Goal: Task Accomplishment & Management: Complete application form

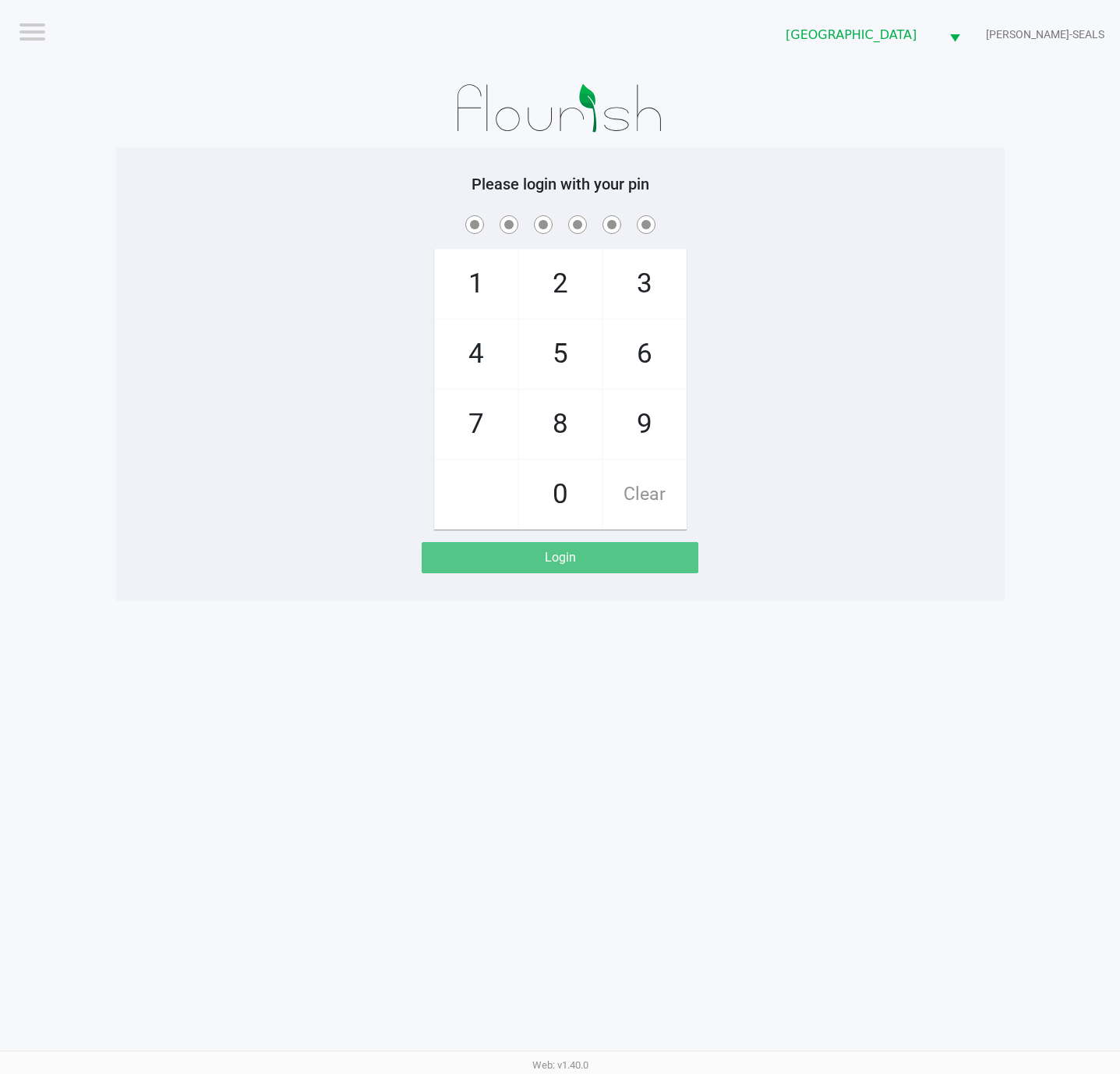
click at [849, 543] on app-pos-login "Please login with your pin 1 4 7 2 5 8 0 3 6 9 Clear Login" at bounding box center [560, 374] width 865 height 398
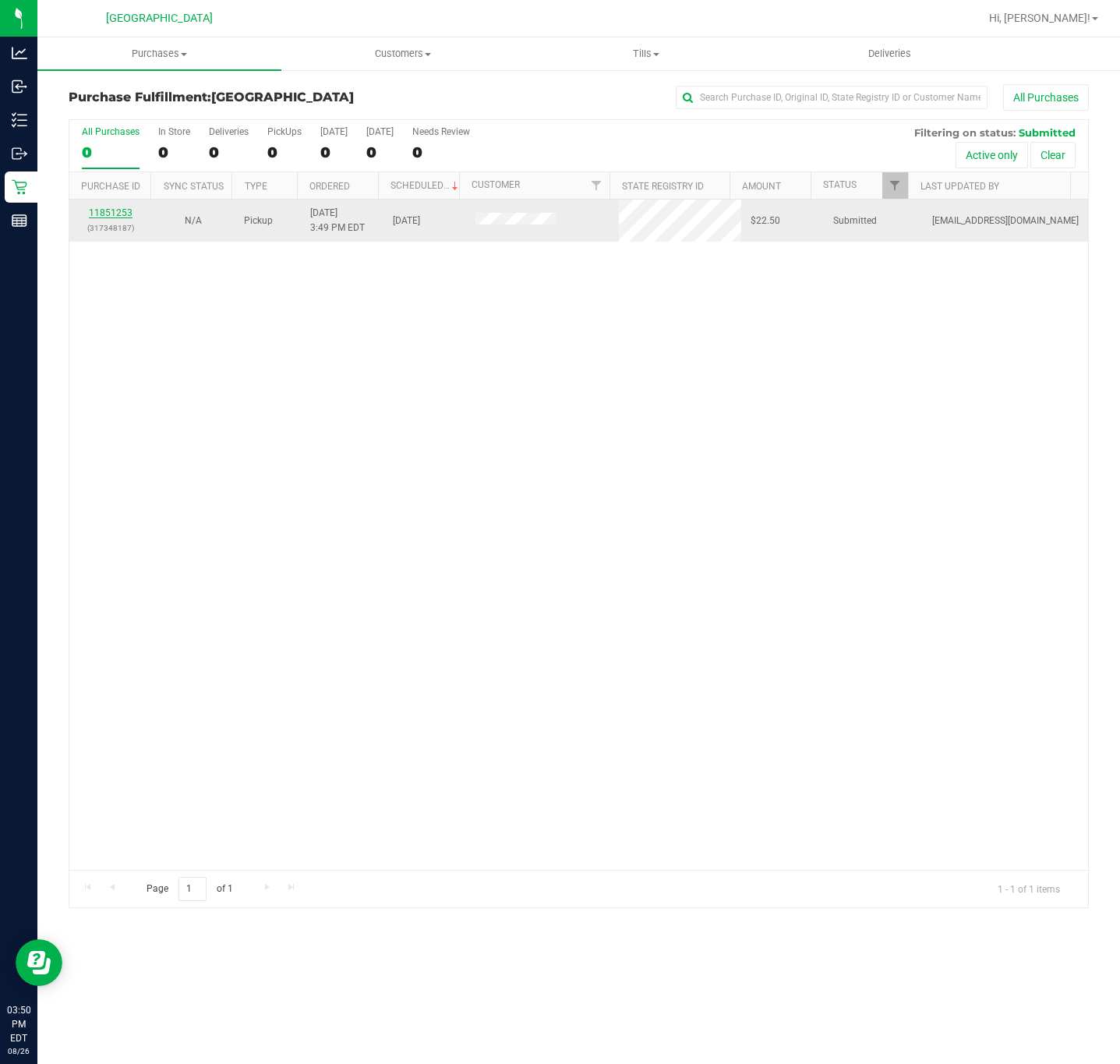
click at [104, 218] on link "11851253" at bounding box center [111, 213] width 44 height 11
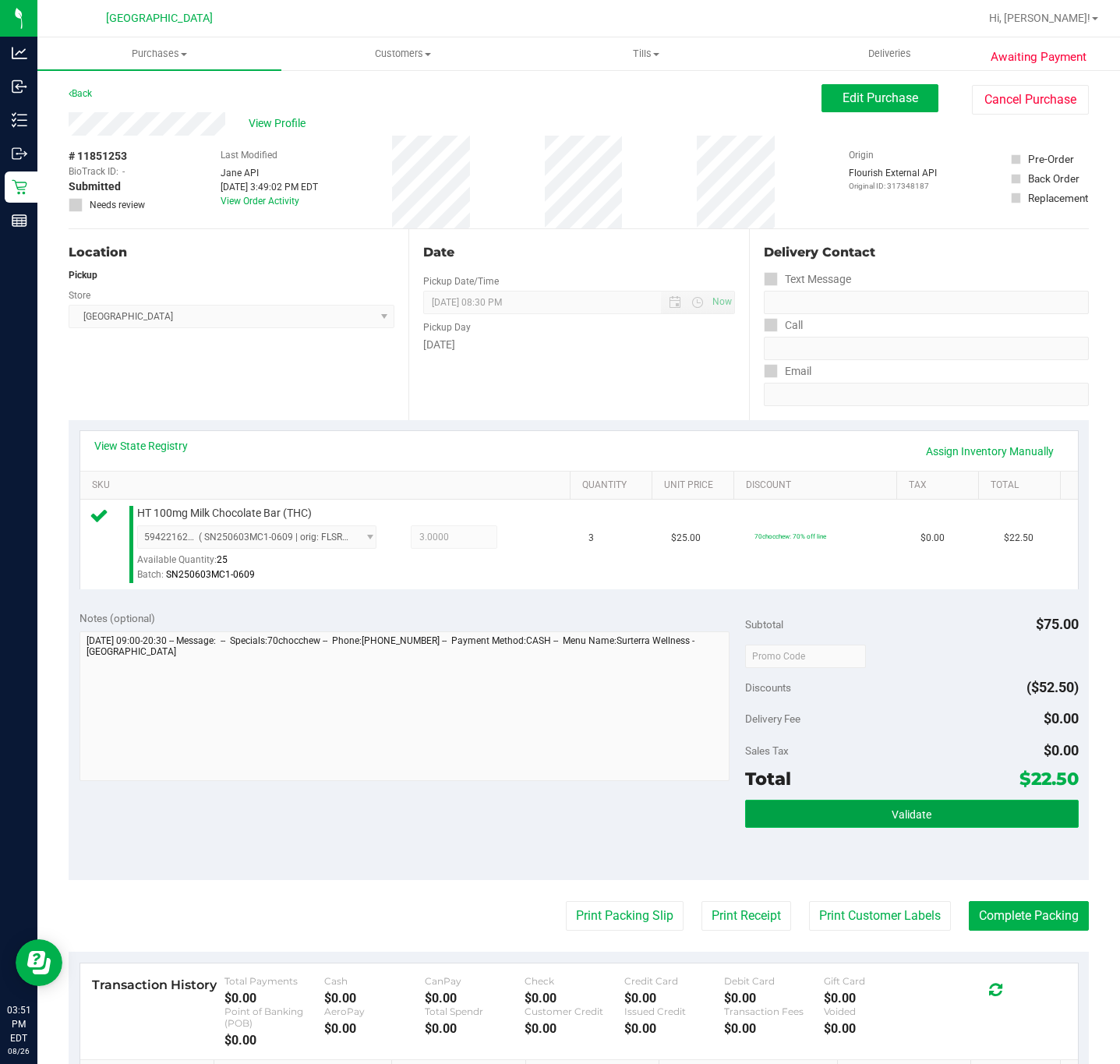
click at [915, 811] on span "Validate" at bounding box center [911, 814] width 40 height 12
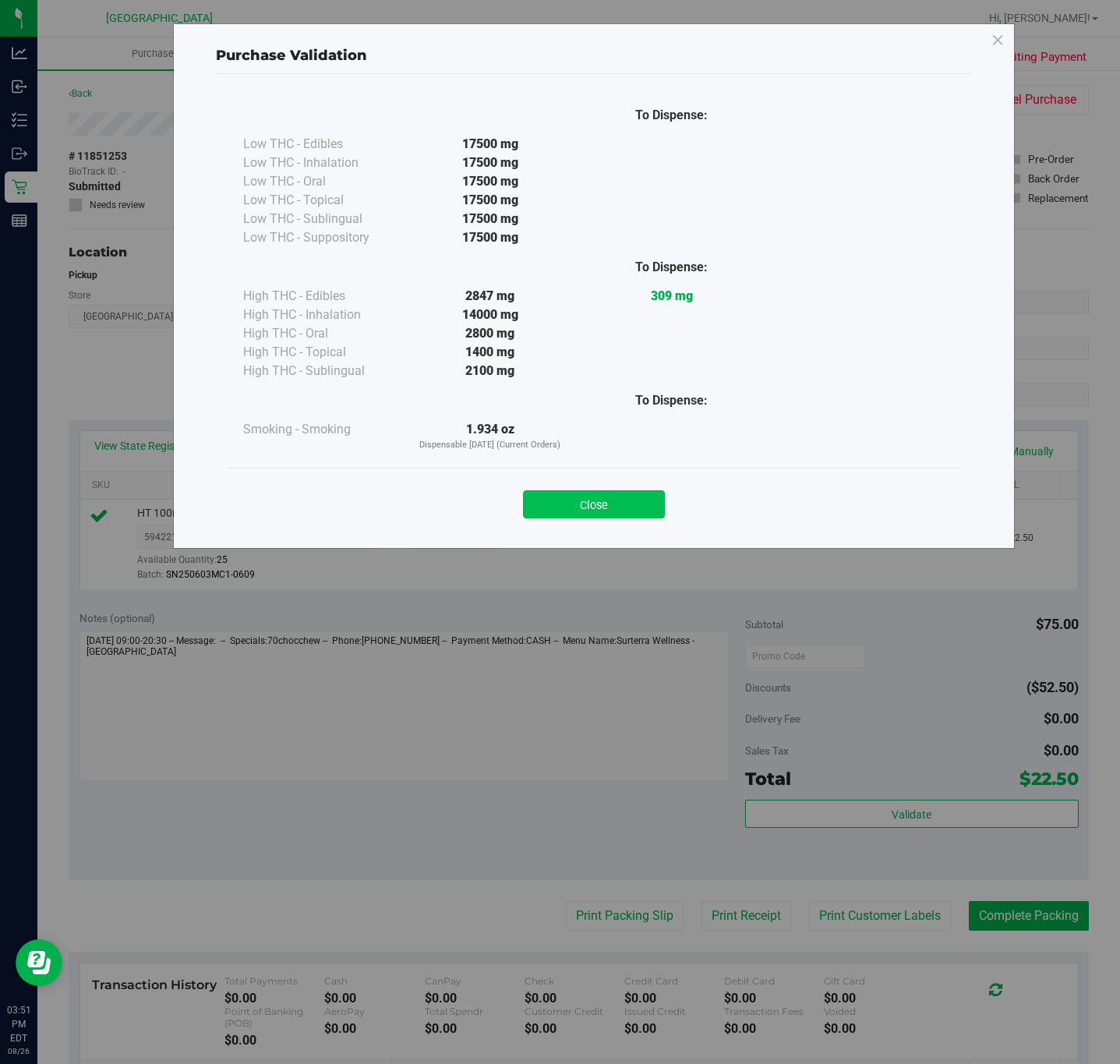
click at [597, 507] on button "Close" at bounding box center [594, 504] width 142 height 28
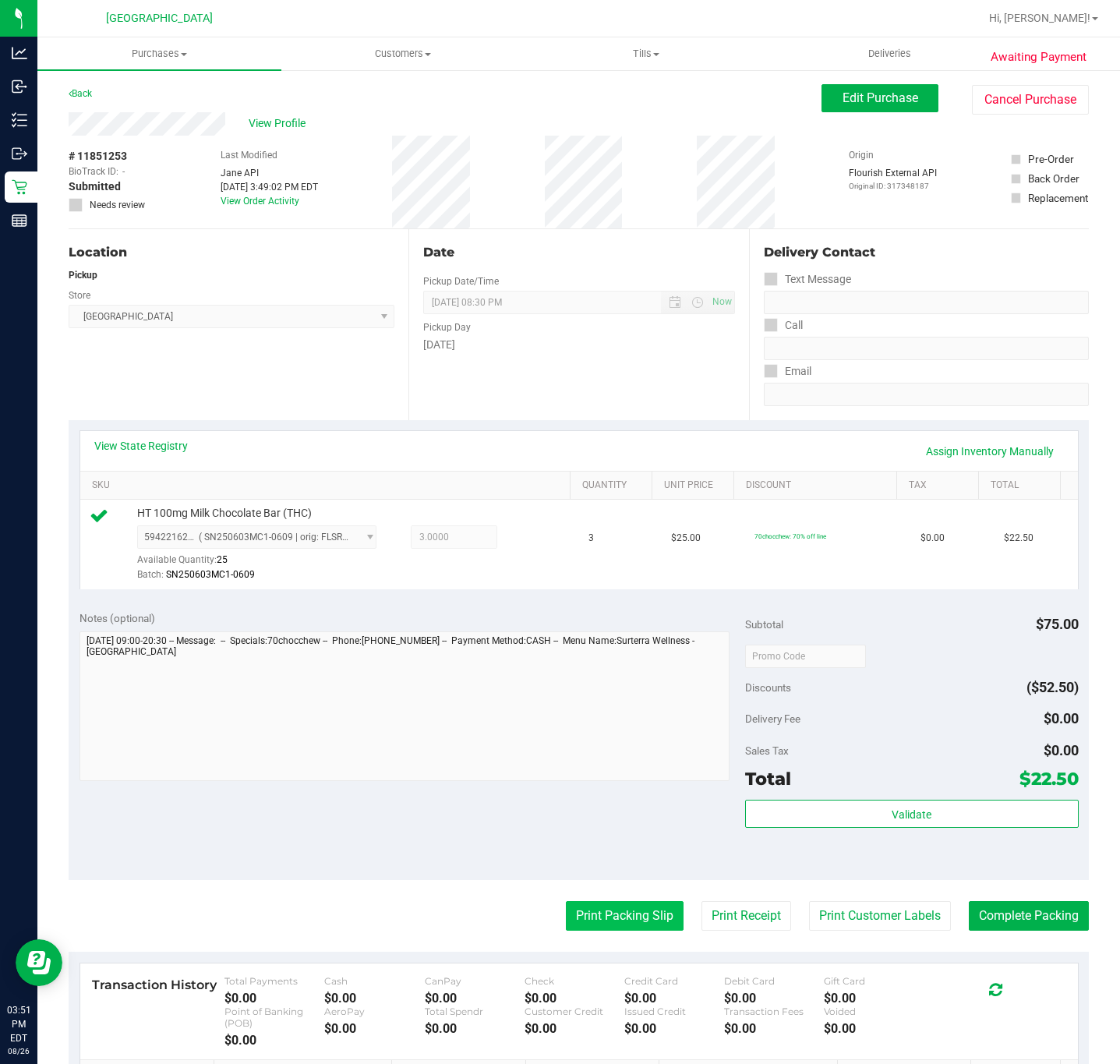
click at [585, 914] on button "Print Packing Slip" at bounding box center [625, 915] width 118 height 30
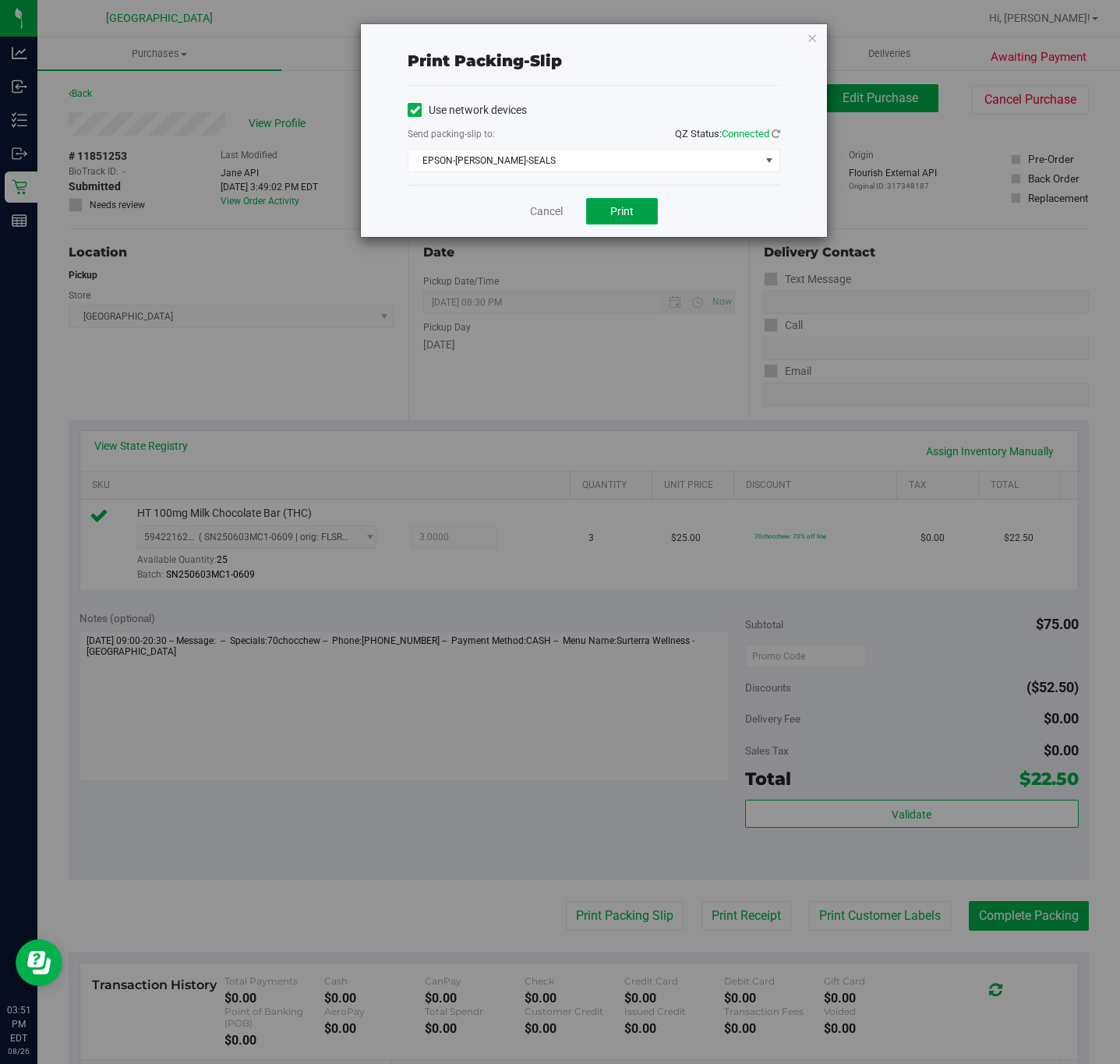
click at [609, 216] on button "Print" at bounding box center [622, 211] width 72 height 27
click at [534, 209] on link "Cancel" at bounding box center [546, 212] width 33 height 17
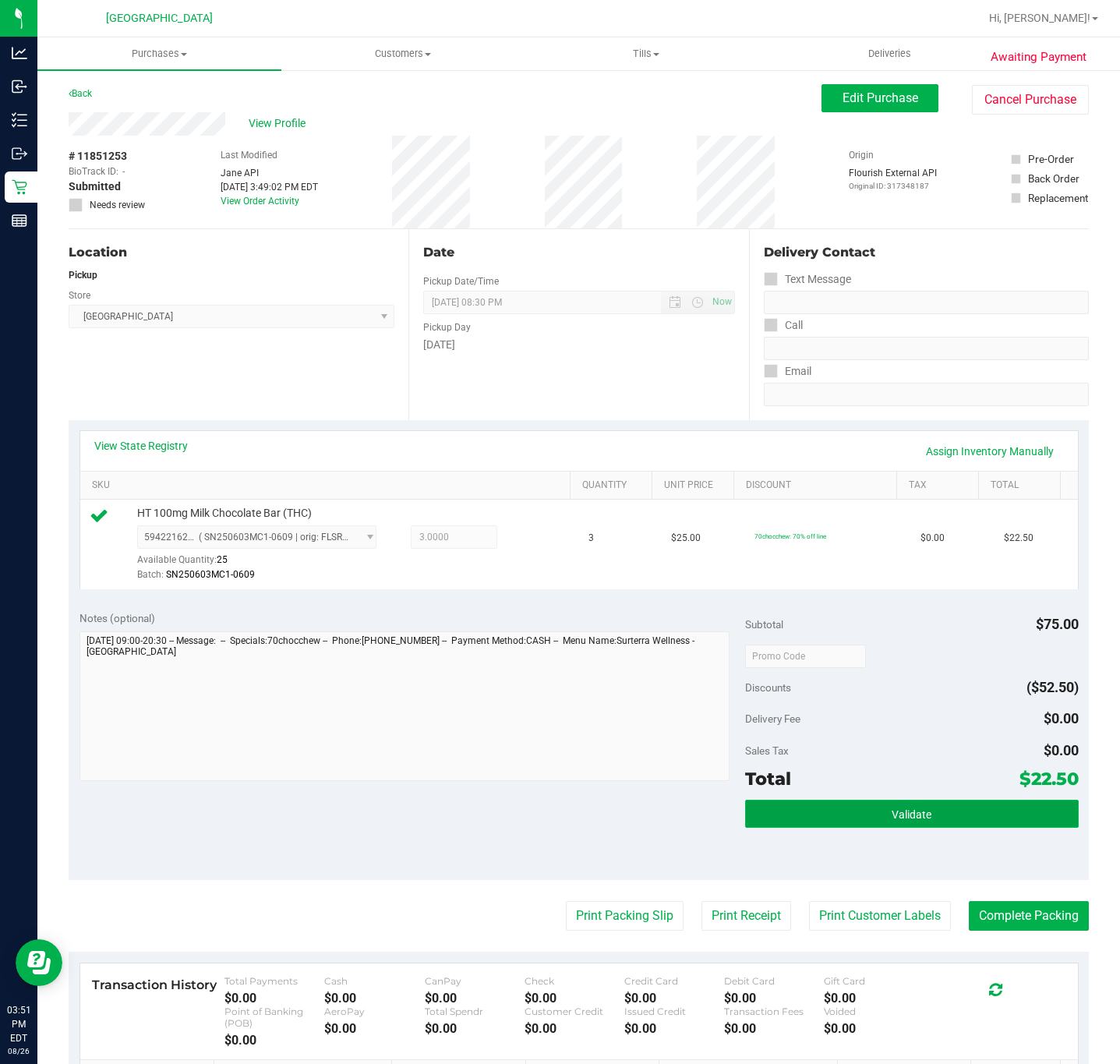
click at [900, 821] on span "Validate" at bounding box center [911, 814] width 40 height 12
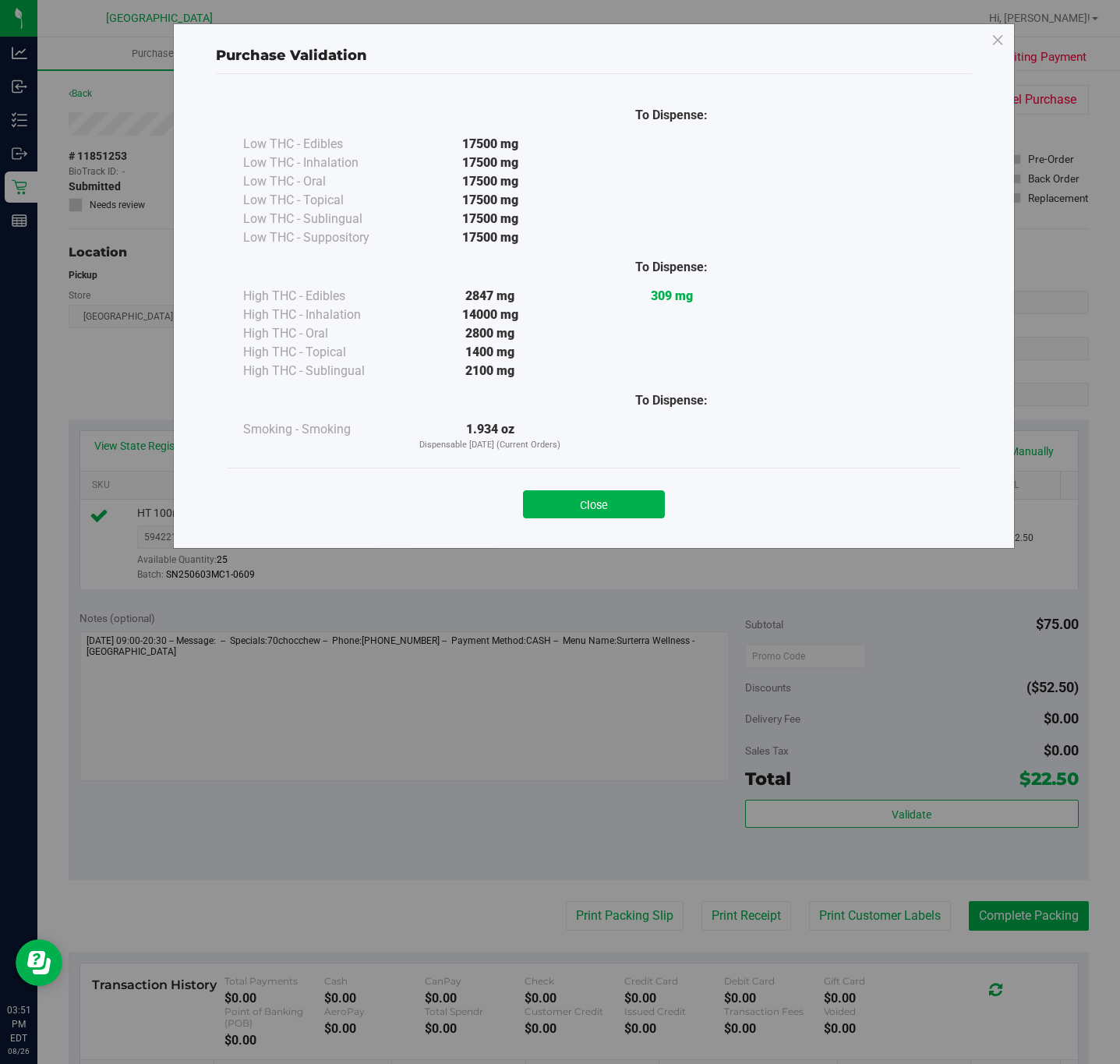
click at [586, 523] on div "Close" at bounding box center [594, 499] width 732 height 63
click at [625, 508] on button "Close" at bounding box center [594, 504] width 142 height 28
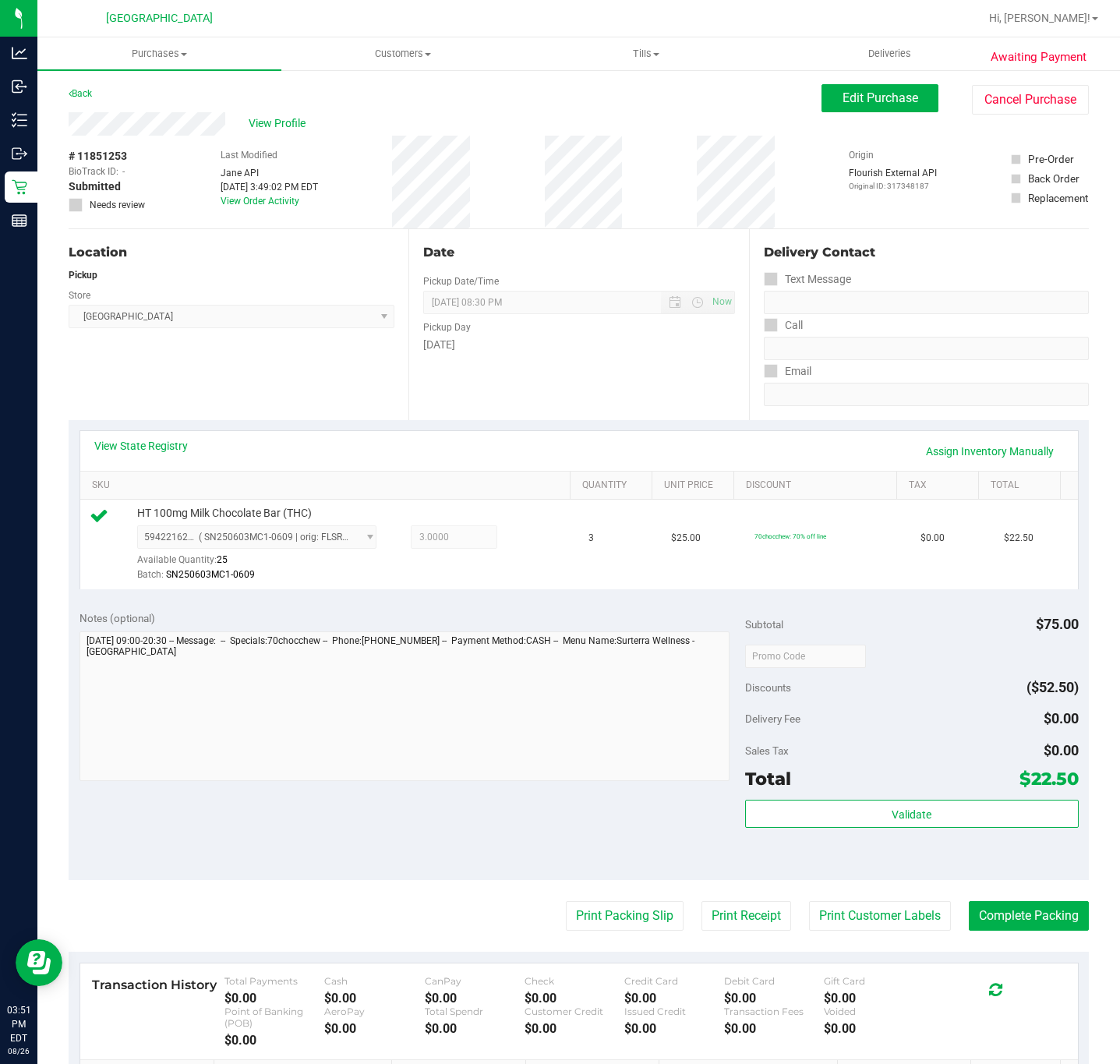
click at [1061, 949] on purchase-details "Back Edit Purchase Cancel Purchase View Profile # 11851253 BioTrack ID: - Submi…" at bounding box center [579, 669] width 1021 height 1170
click at [1034, 894] on purchase-details "Back Edit Purchase Cancel Purchase View Profile # 11851253 BioTrack ID: - Submi…" at bounding box center [579, 669] width 1021 height 1170
click at [1035, 919] on button "Complete Packing" at bounding box center [1028, 915] width 120 height 30
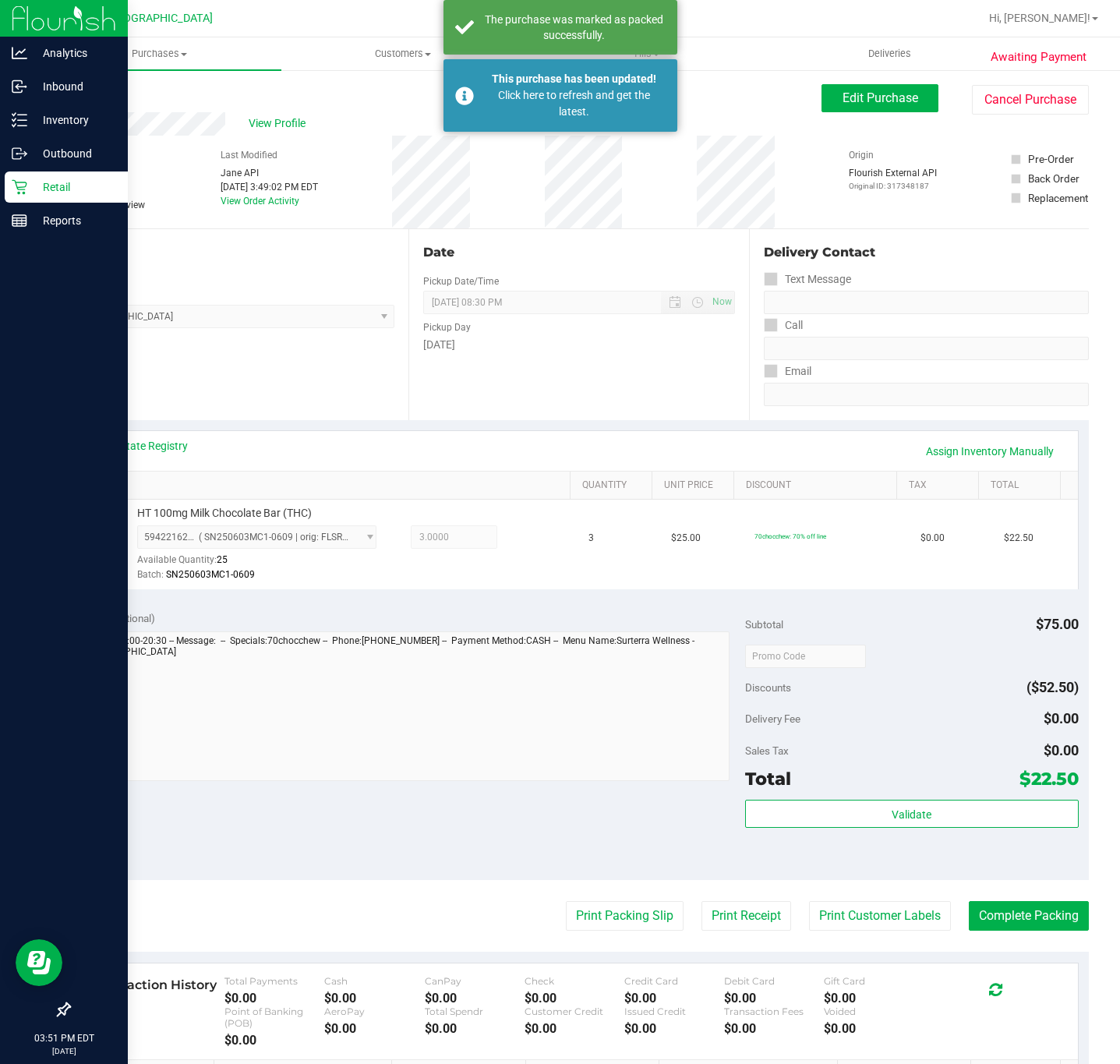
click at [41, 191] on p "Retail" at bounding box center [73, 187] width 94 height 19
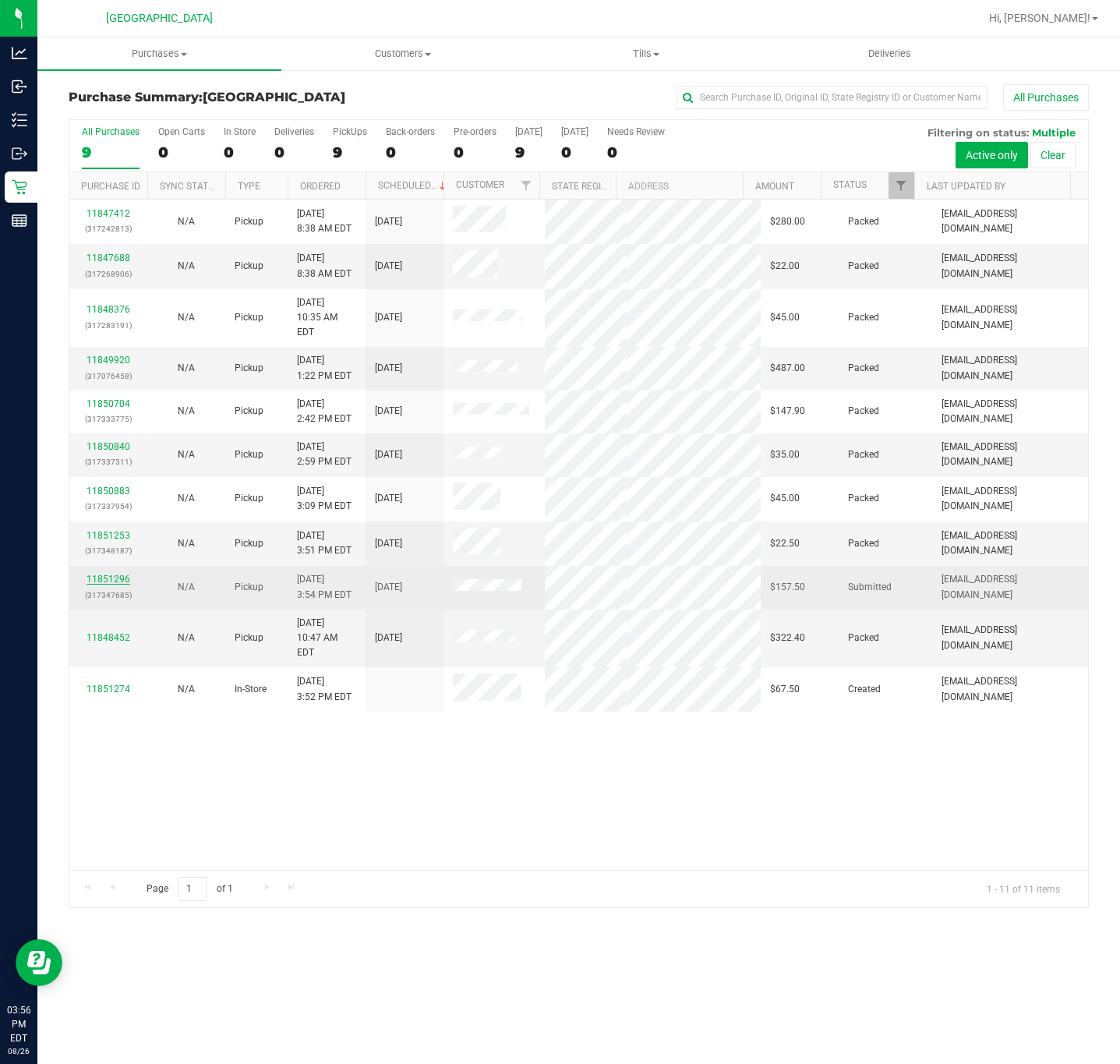
click at [119, 575] on link "11851296" at bounding box center [108, 579] width 44 height 11
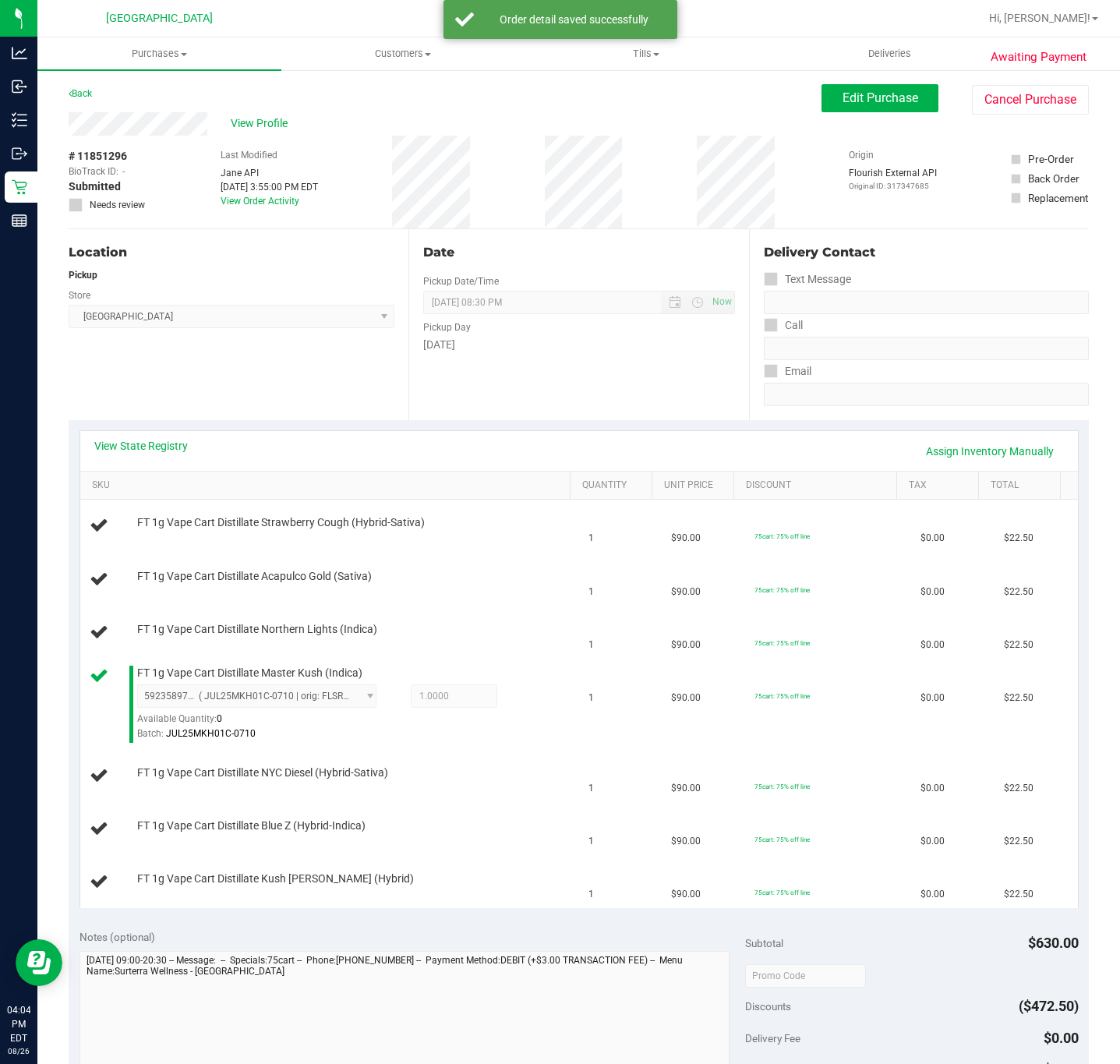
click at [165, 454] on div "View State Registry Assign Inventory Manually" at bounding box center [578, 451] width 969 height 27
click at [165, 438] on link "View State Registry" at bounding box center [140, 445] width 94 height 16
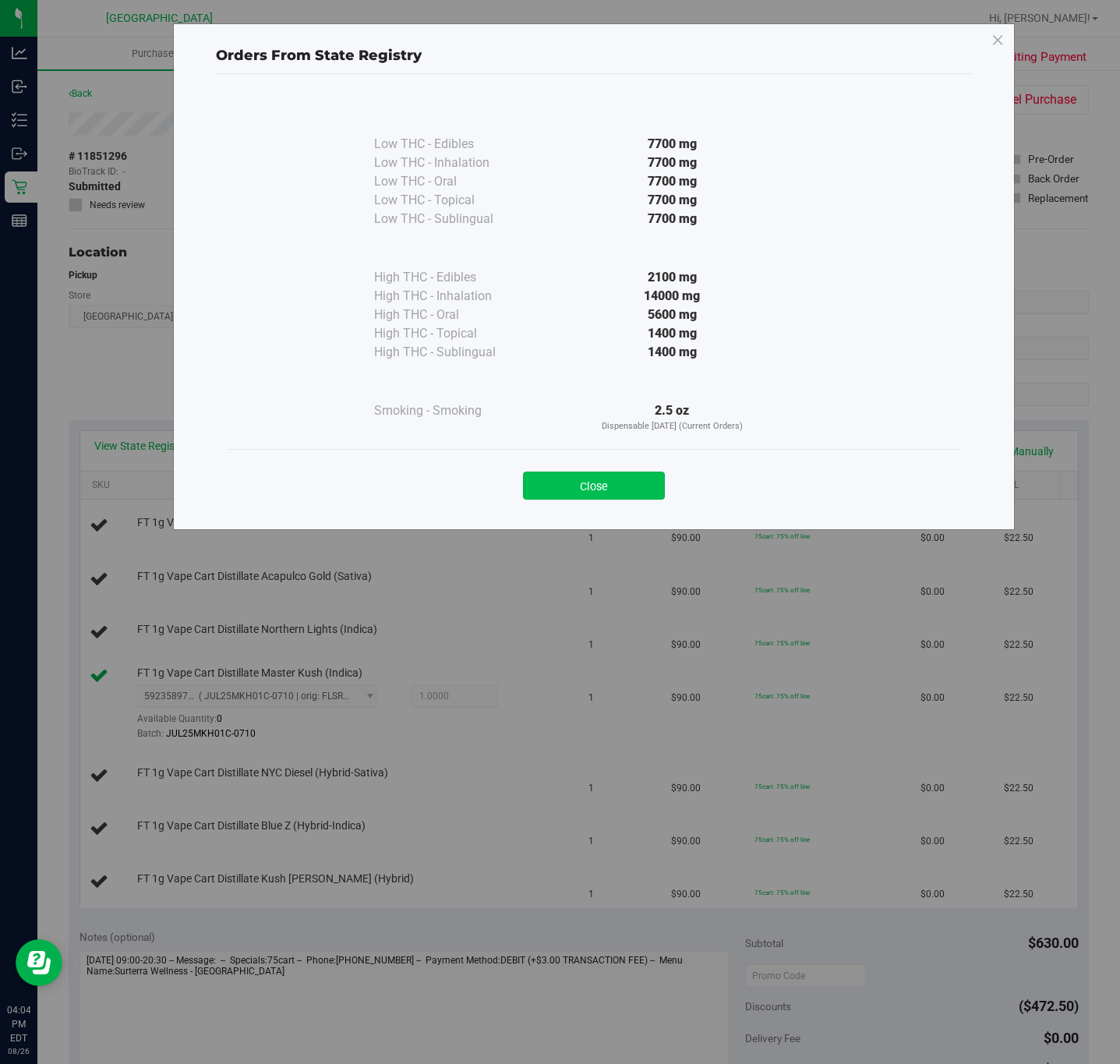
click at [571, 491] on button "Close" at bounding box center [594, 485] width 142 height 28
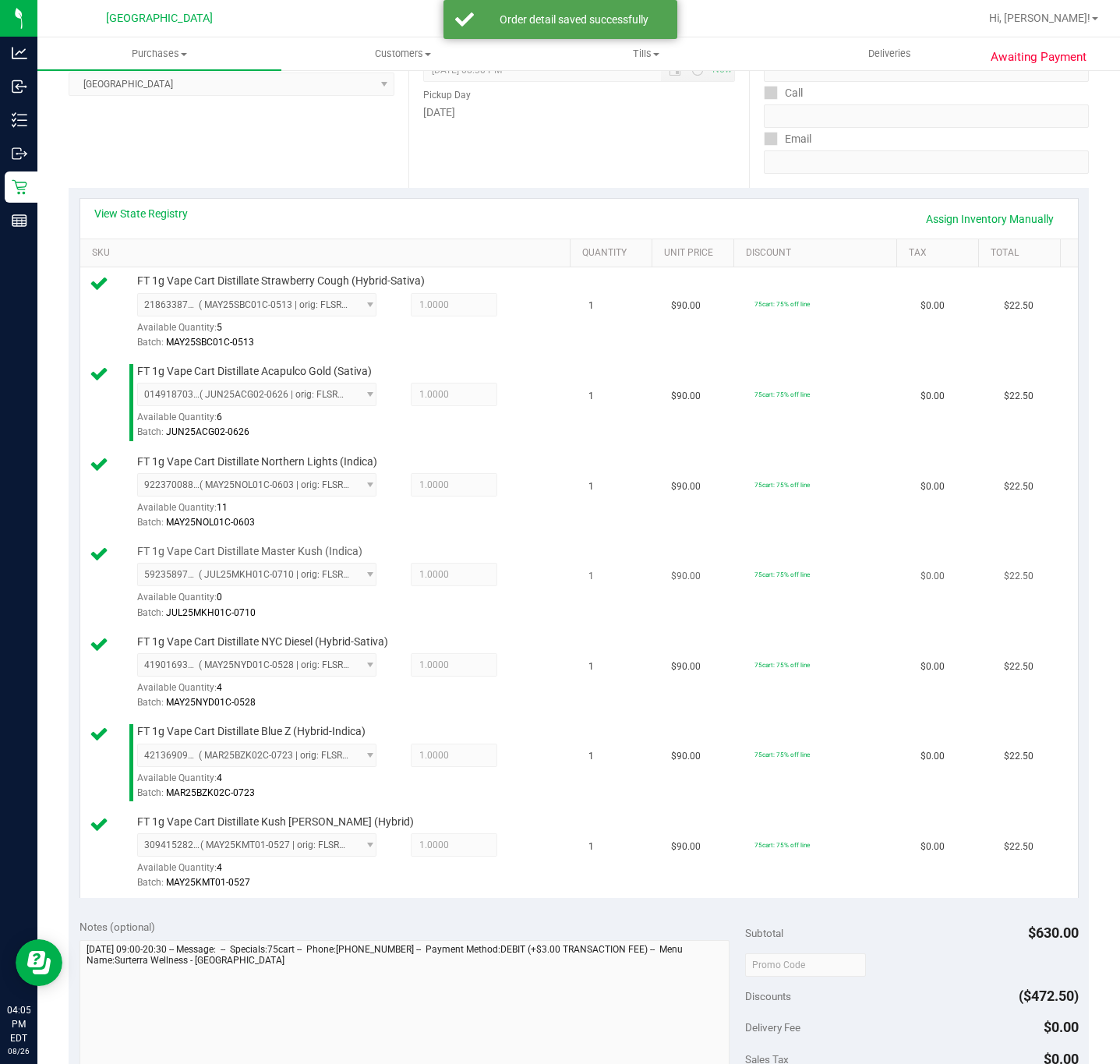
scroll to position [467, 0]
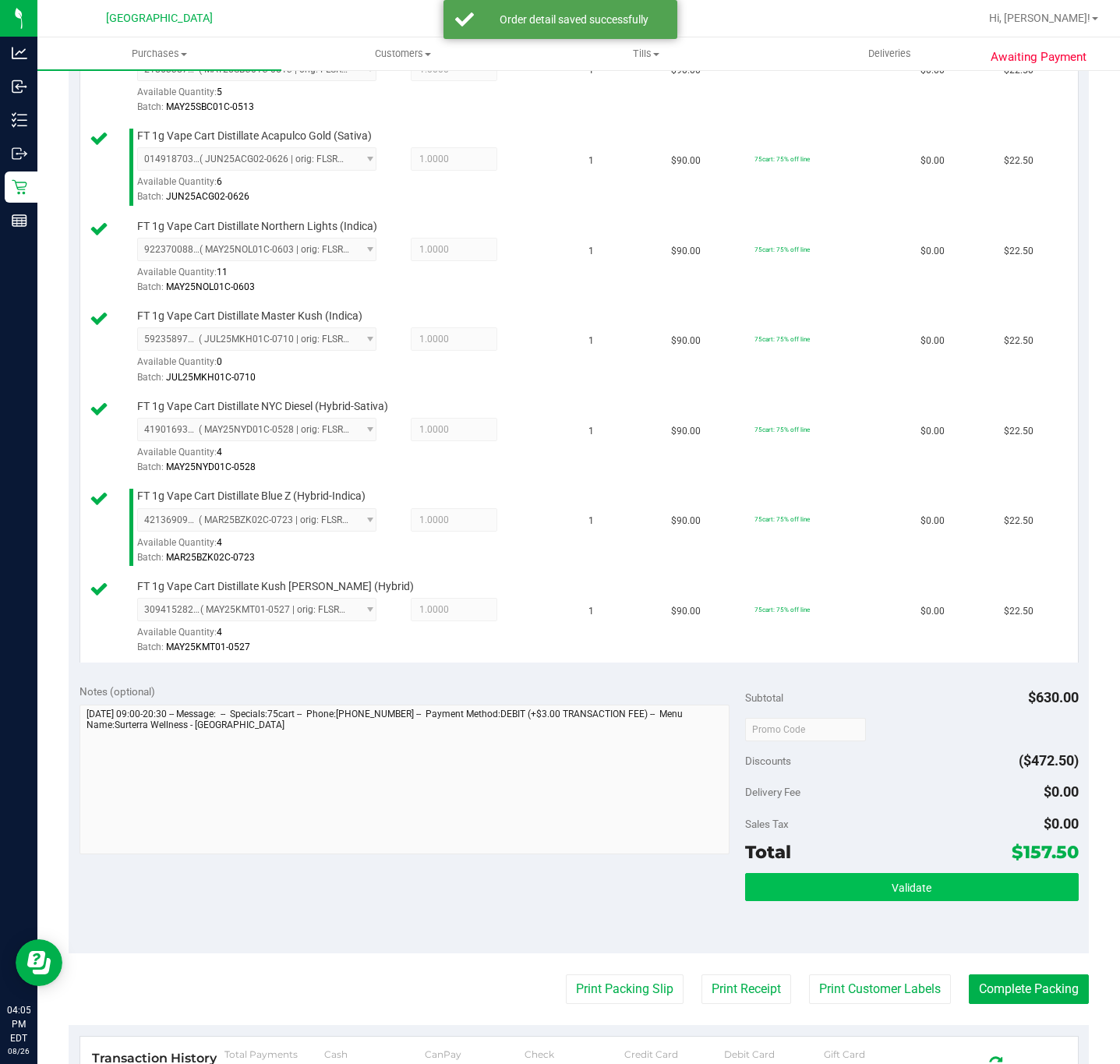
click at [814, 876] on div "Subtotal $630.00 Discounts ($472.50) Delivery Fee $0.00 Sales Tax $0.00 Total $…" at bounding box center [912, 812] width 333 height 259
click at [813, 885] on button "Validate" at bounding box center [912, 887] width 333 height 28
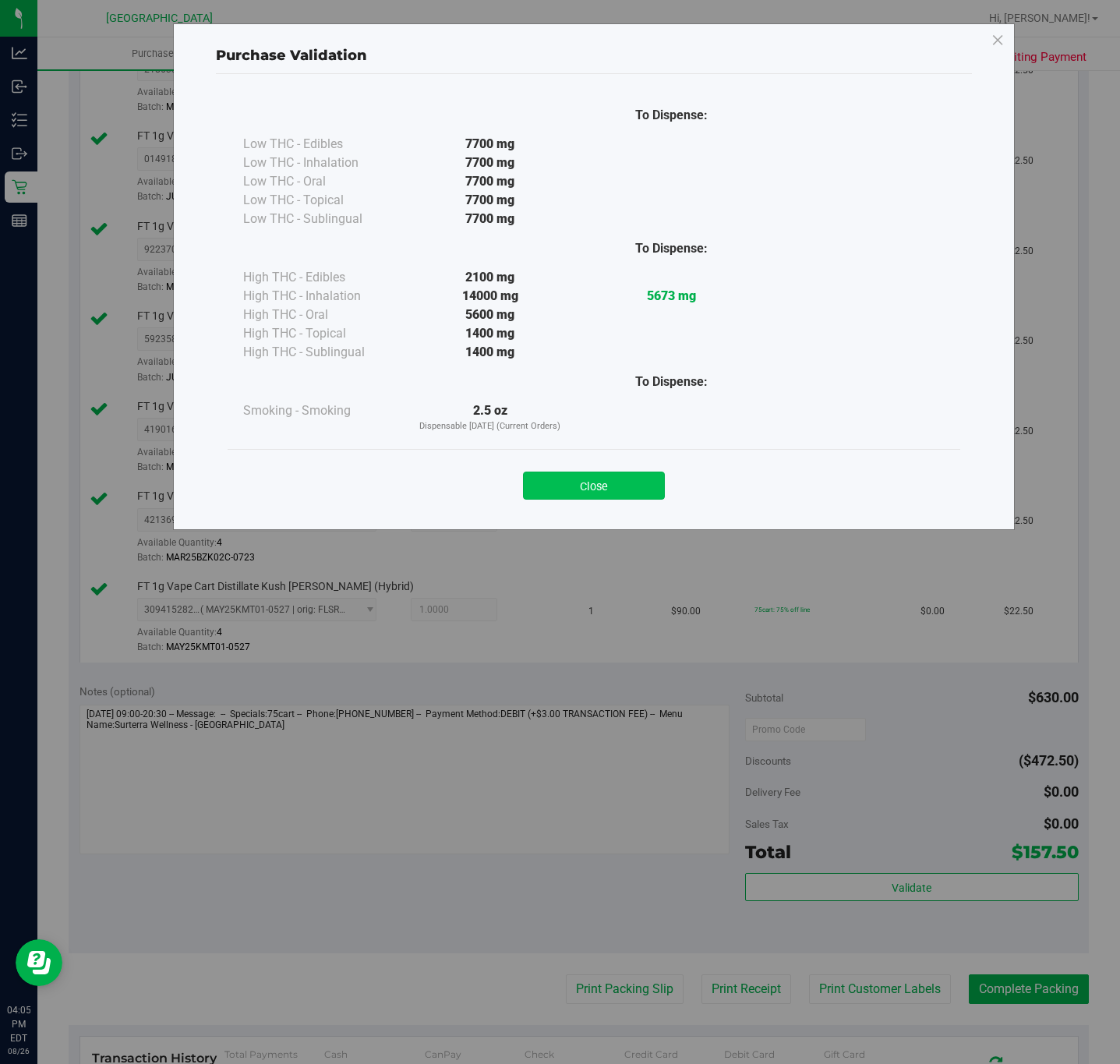
click at [643, 499] on button "Close" at bounding box center [594, 485] width 142 height 28
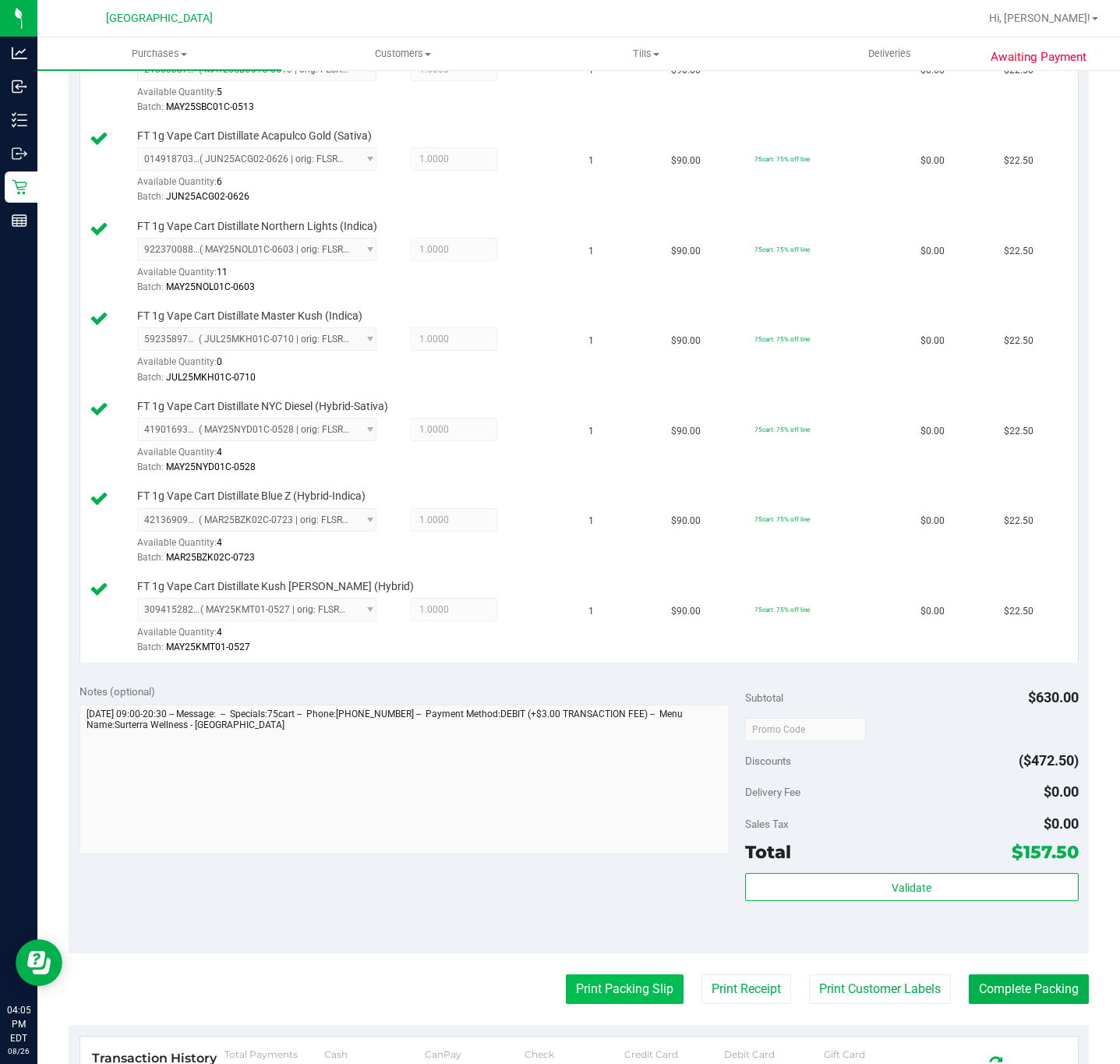
click at [586, 1001] on button "Print Packing Slip" at bounding box center [625, 989] width 118 height 30
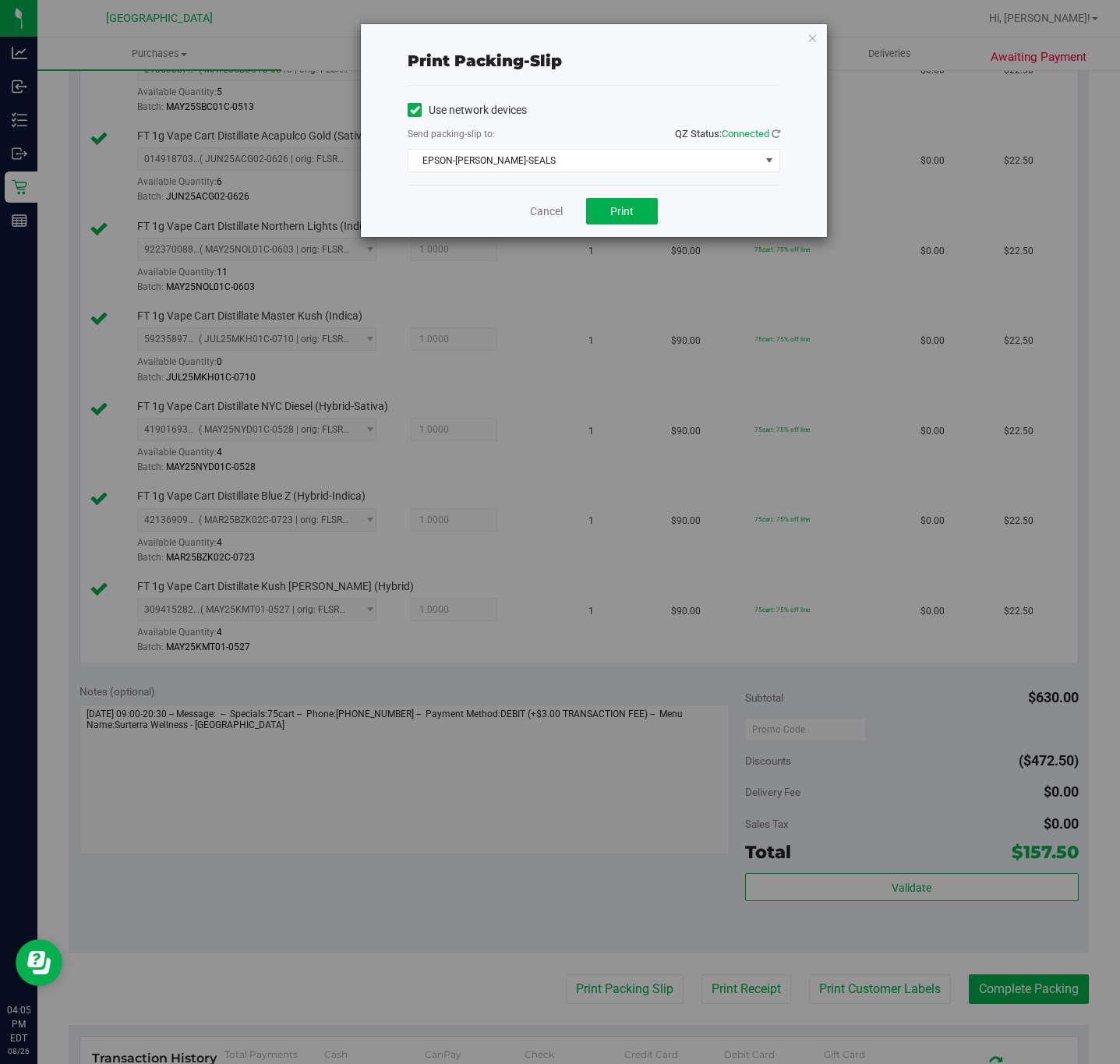
drag, startPoint x: 673, startPoint y: 211, endPoint x: 658, endPoint y: 210, distance: 15.0
click at [666, 210] on div "Cancel Print" at bounding box center [594, 211] width 373 height 52
click at [646, 210] on button "Print" at bounding box center [622, 211] width 72 height 27
click at [536, 204] on link "Cancel" at bounding box center [546, 212] width 33 height 17
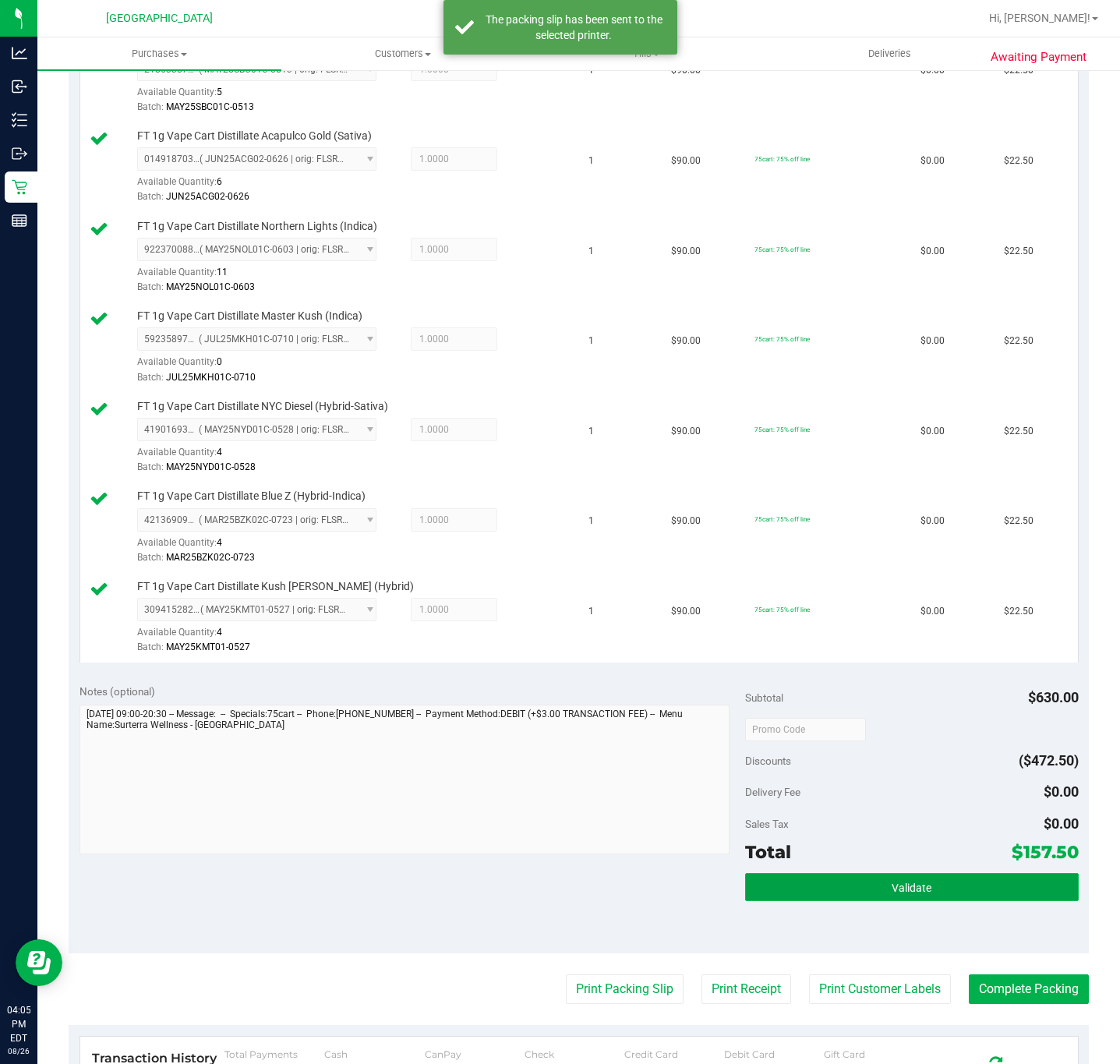
click at [758, 891] on button "Validate" at bounding box center [912, 887] width 333 height 28
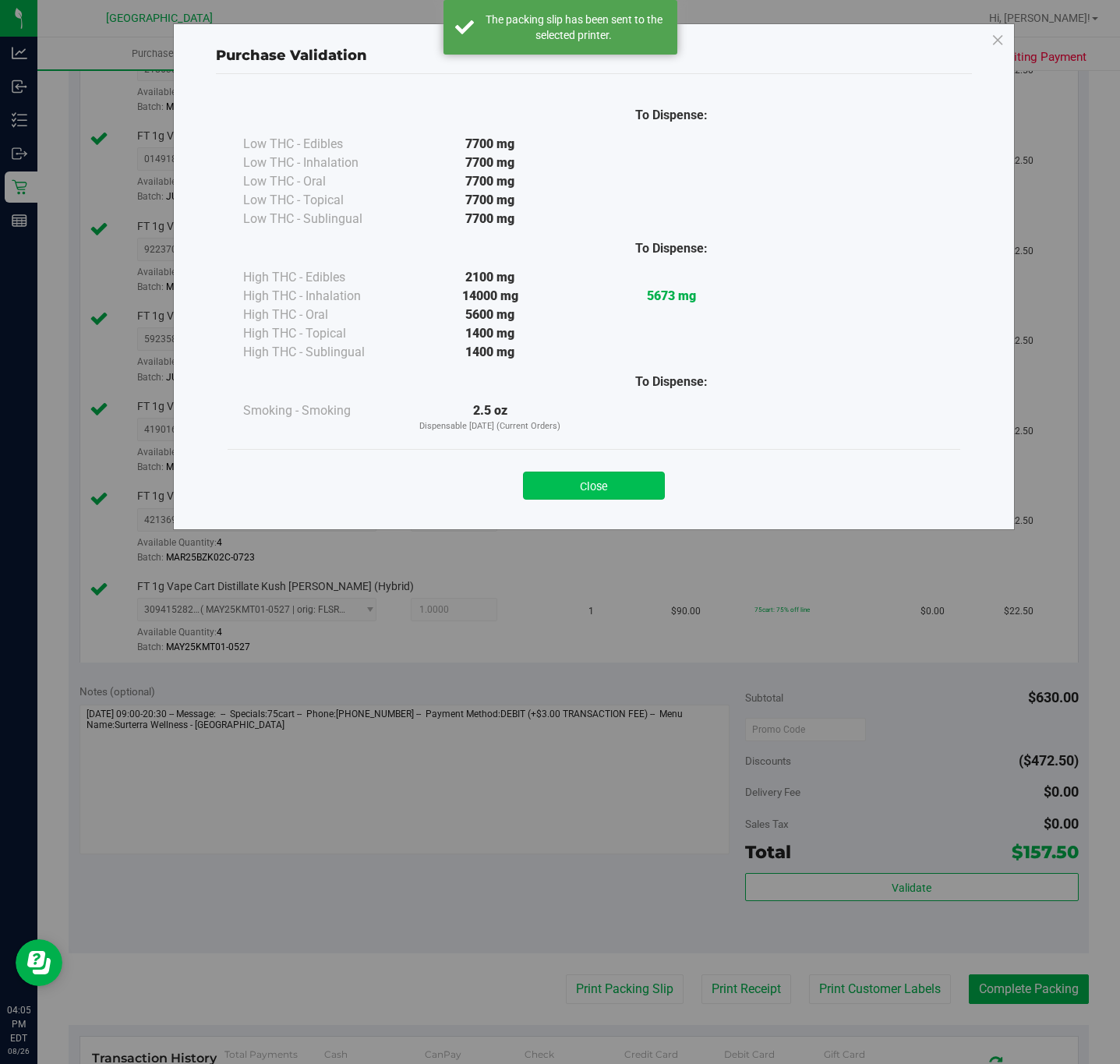
click at [577, 490] on button "Close" at bounding box center [594, 485] width 142 height 28
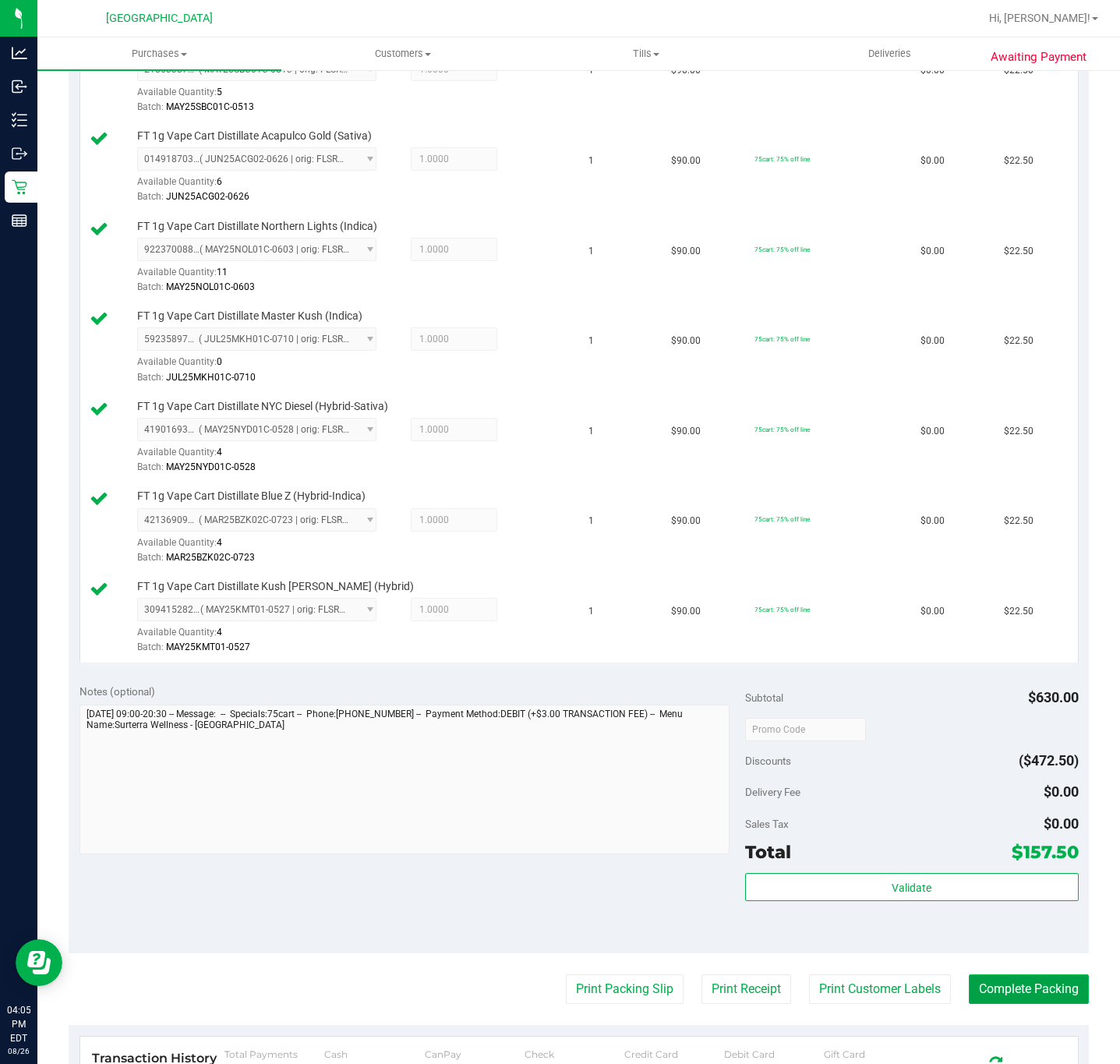
click at [980, 996] on button "Complete Packing" at bounding box center [1028, 989] width 120 height 30
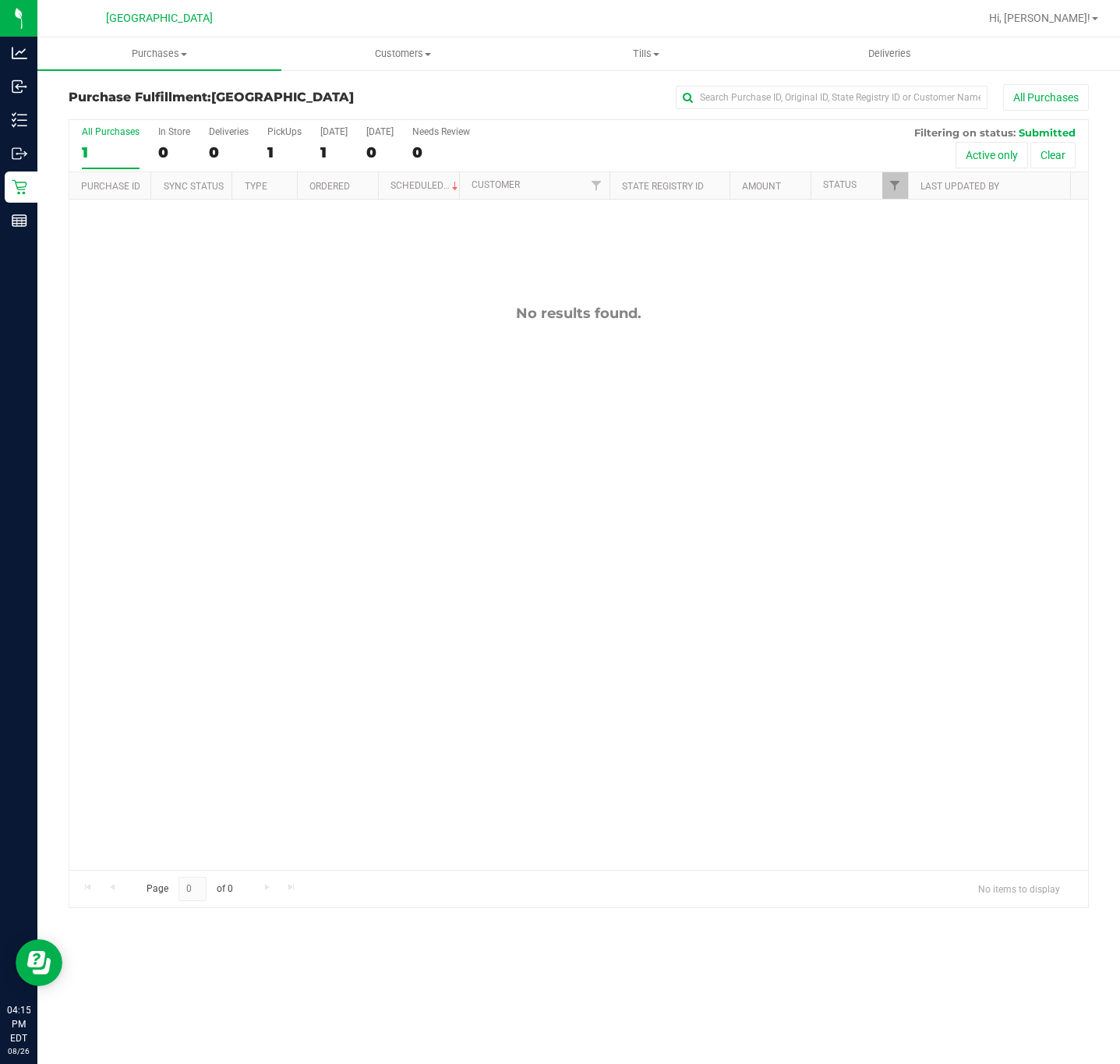
click at [225, 430] on div "No results found." at bounding box center [579, 587] width 1019 height 775
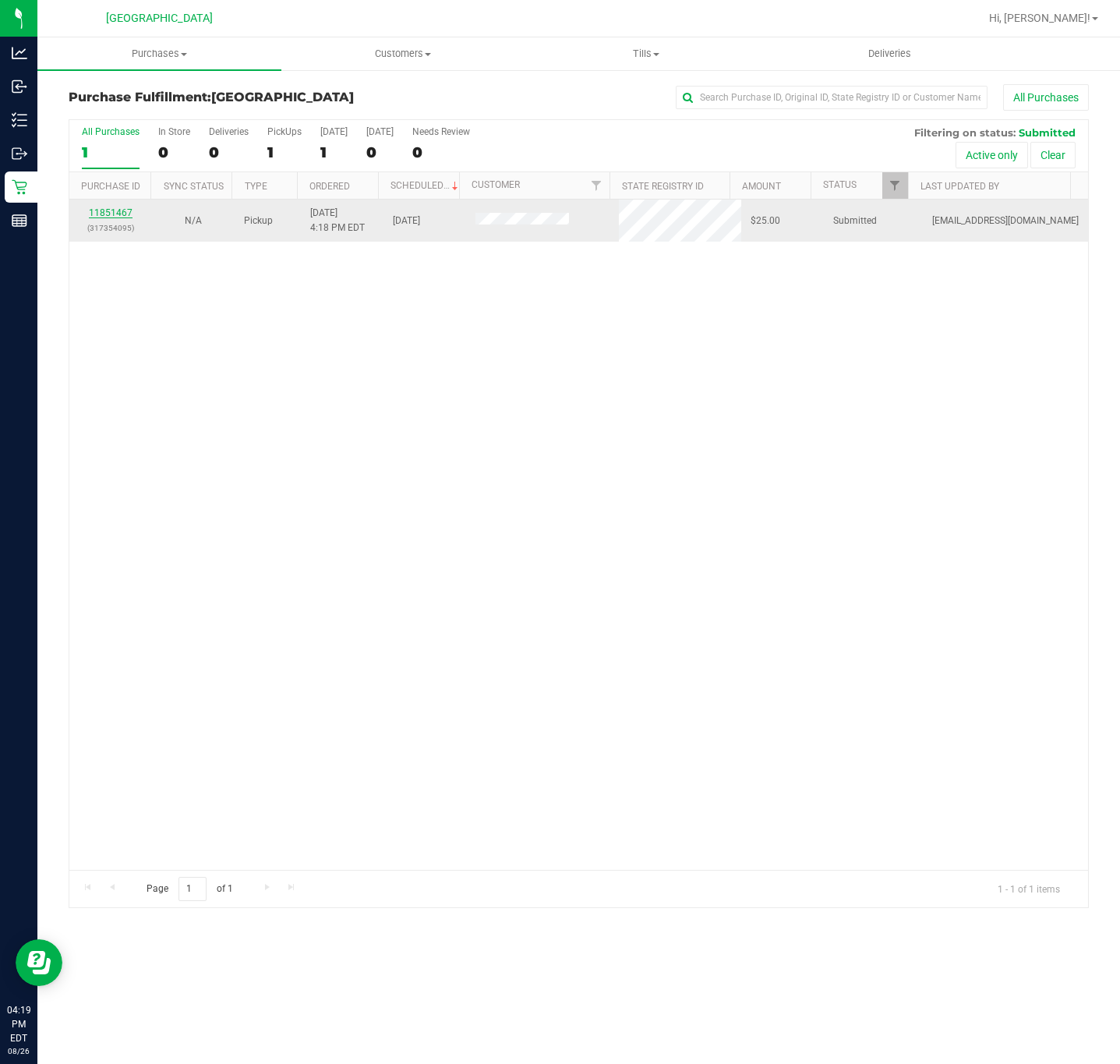
click at [114, 216] on link "11851467" at bounding box center [111, 213] width 44 height 11
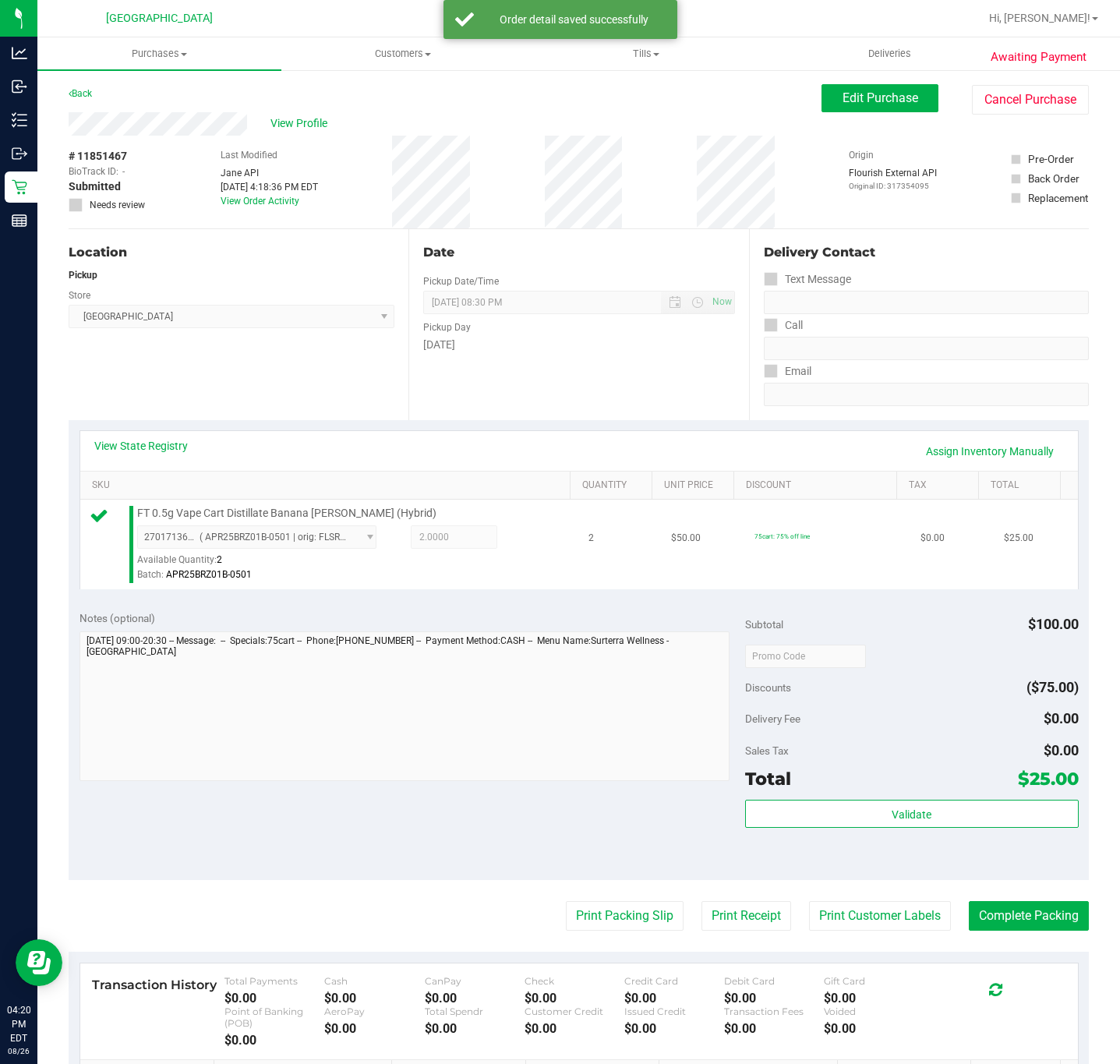
scroll to position [228, 0]
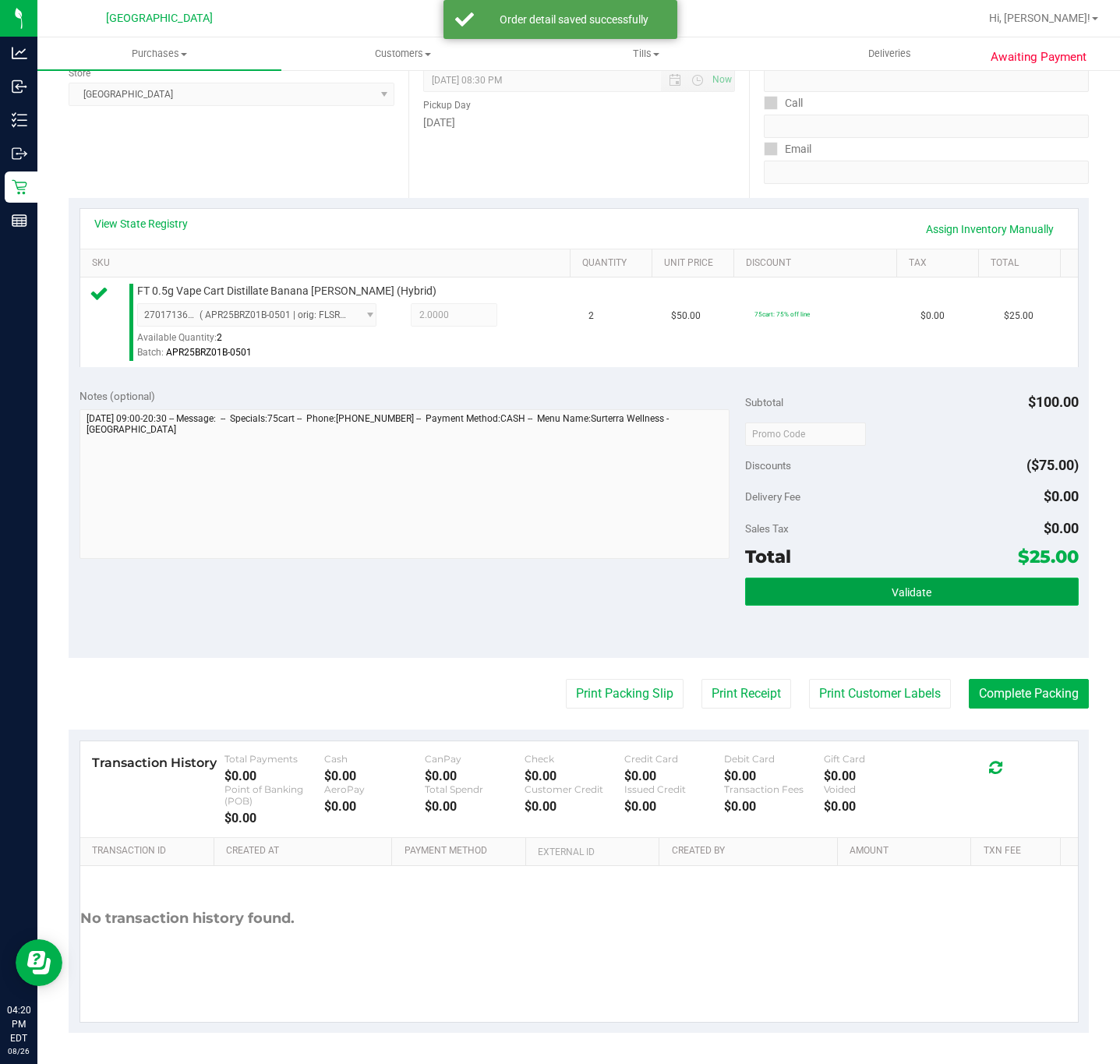
click at [837, 594] on button "Validate" at bounding box center [912, 591] width 333 height 28
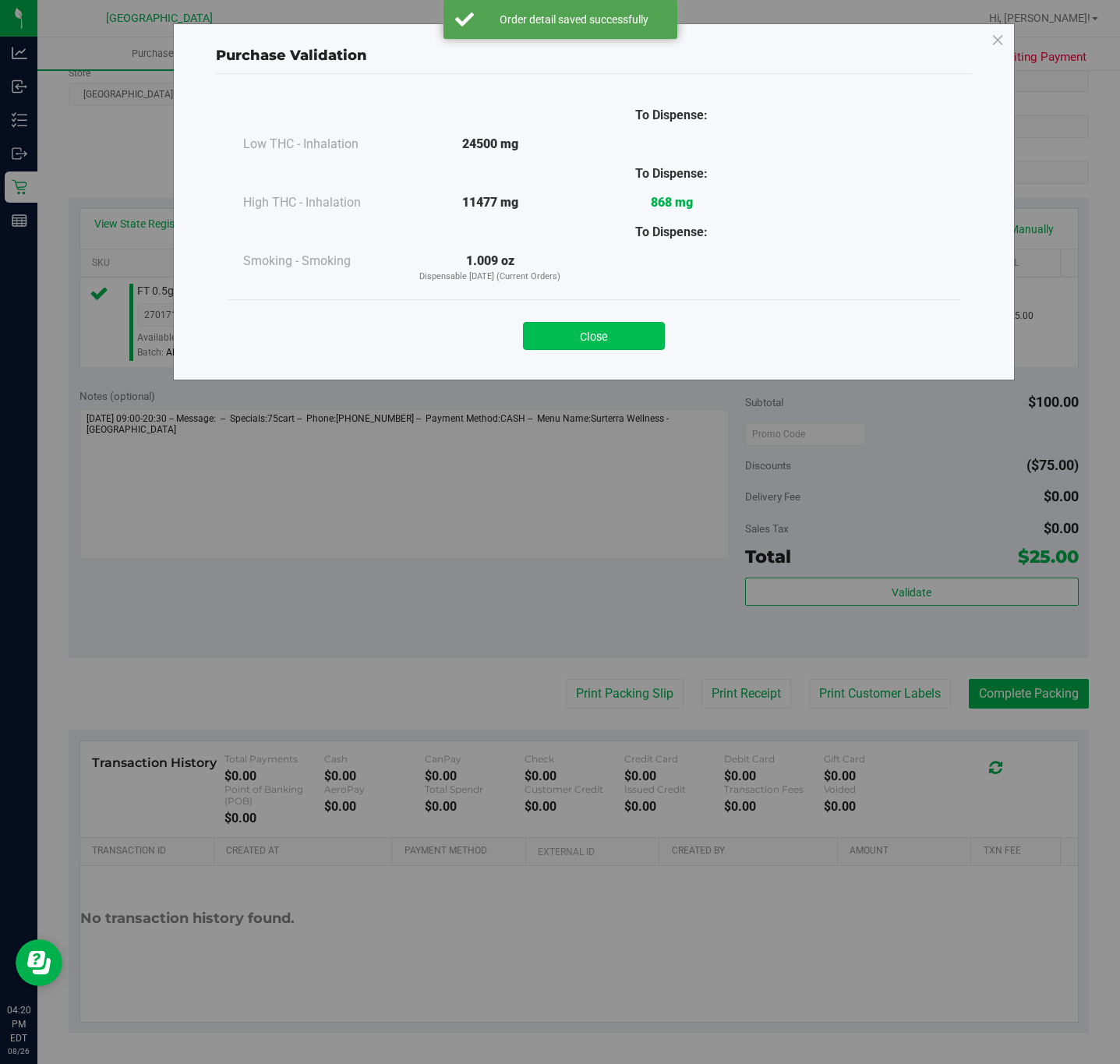
click at [575, 328] on button "Close" at bounding box center [594, 335] width 142 height 28
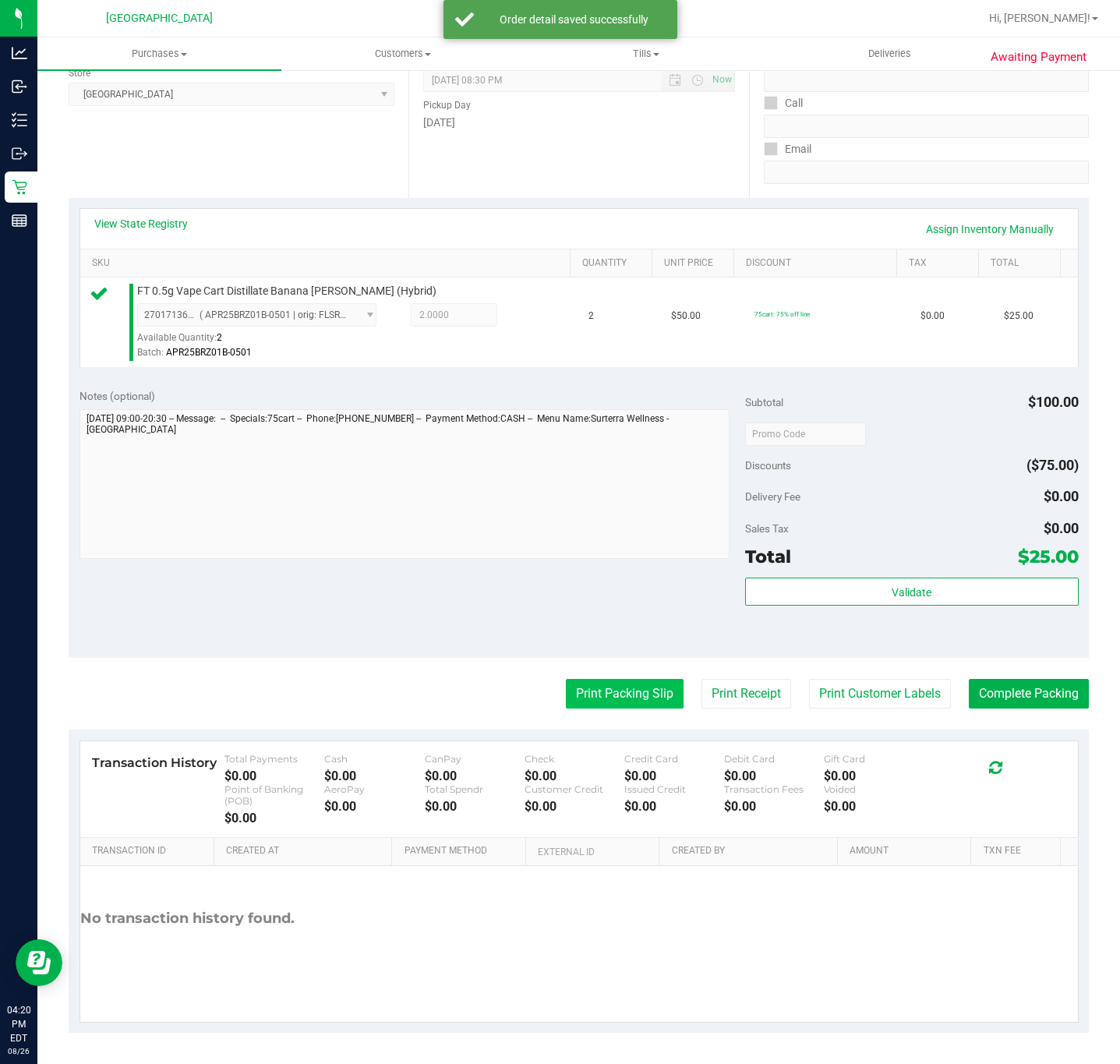
click at [639, 678] on button "Print Packing Slip" at bounding box center [625, 693] width 118 height 30
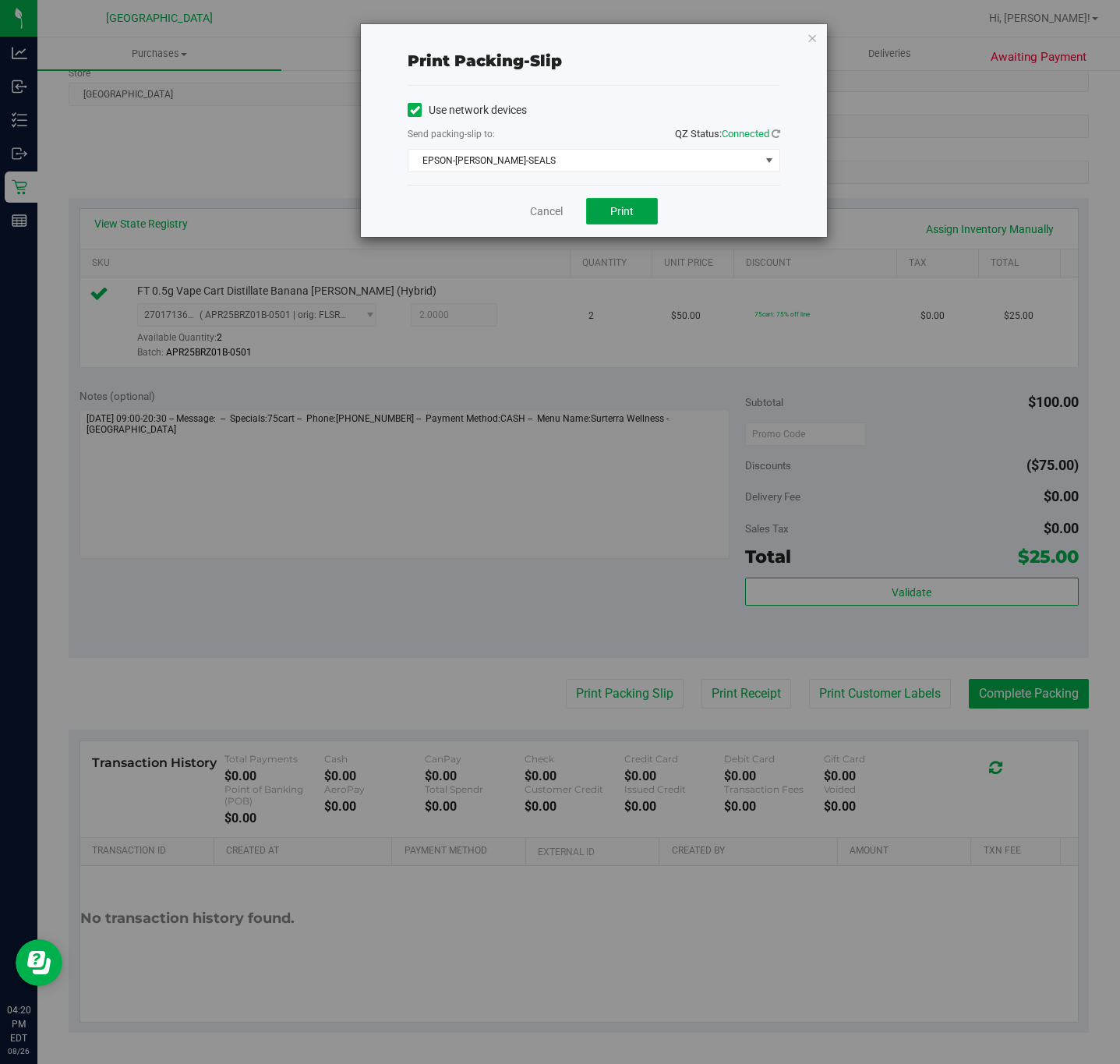
click at [620, 205] on span "Print" at bounding box center [622, 211] width 23 height 12
drag, startPoint x: 816, startPoint y: 40, endPoint x: 803, endPoint y: 55, distance: 19.8
click at [812, 40] on icon "button" at bounding box center [812, 37] width 11 height 19
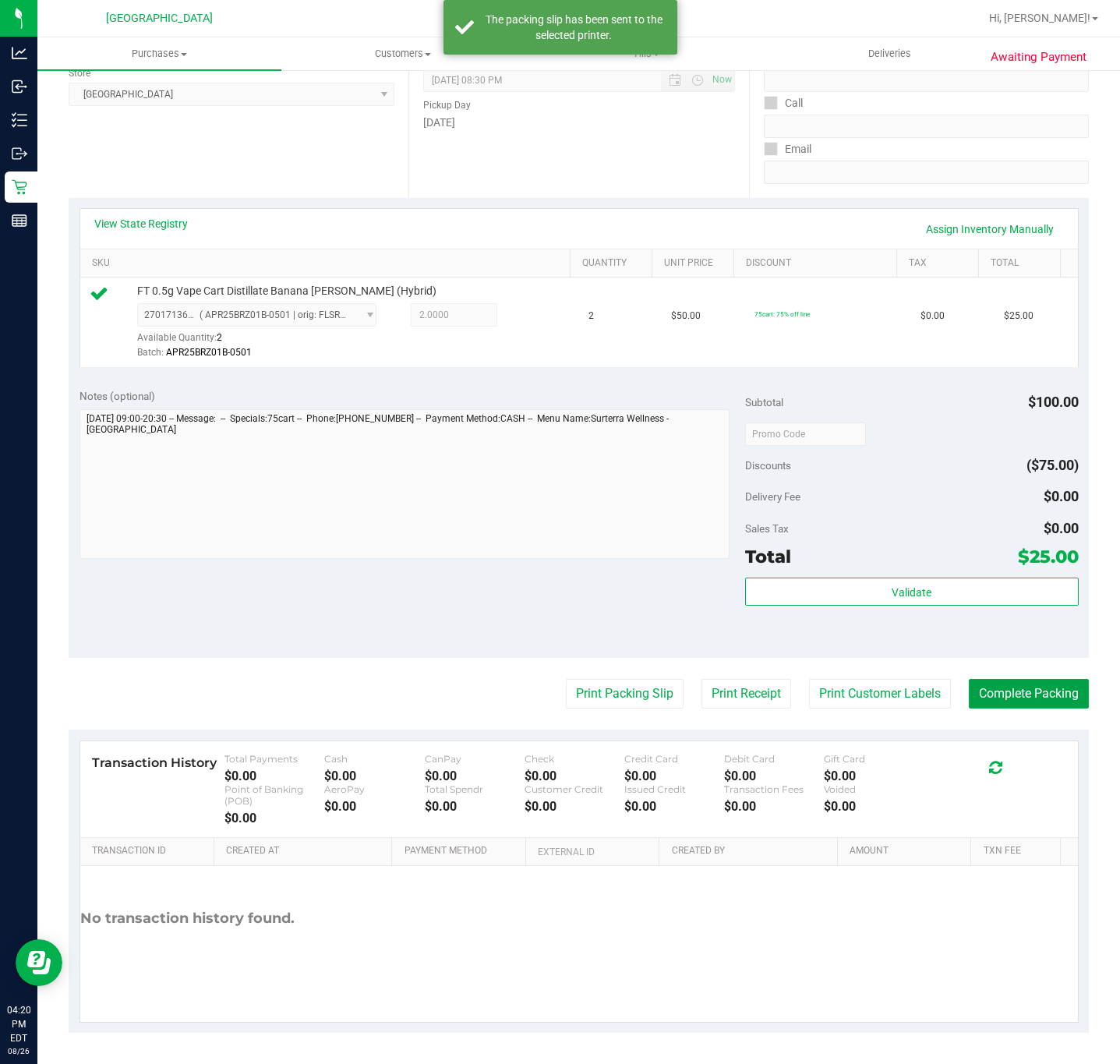
drag, startPoint x: 1043, startPoint y: 703, endPoint x: 915, endPoint y: 547, distance: 201.8
click at [1041, 702] on button "Complete Packing" at bounding box center [1028, 693] width 120 height 30
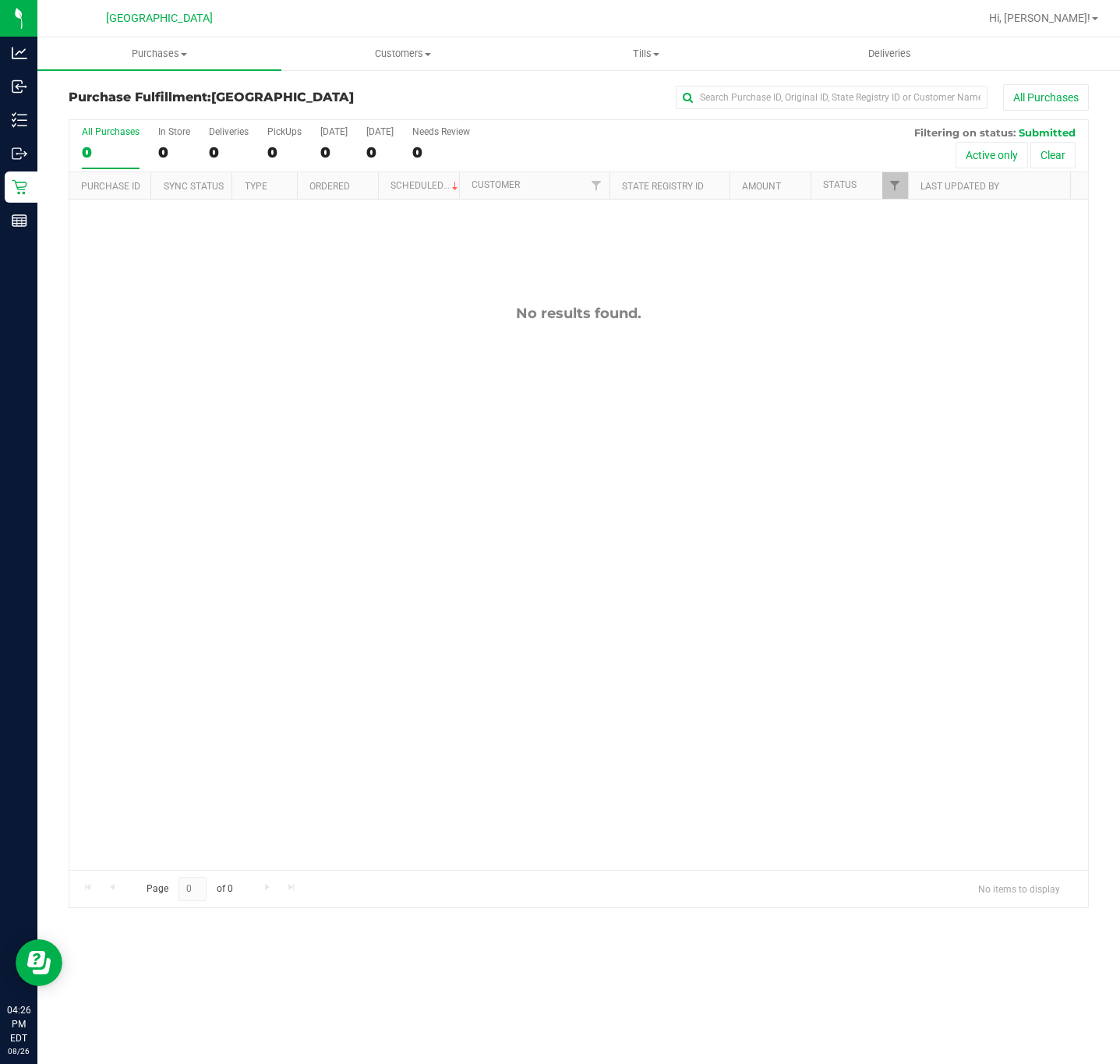
click at [466, 470] on div "No results found." at bounding box center [579, 587] width 1019 height 775
click at [152, 51] on span "Purchases" at bounding box center [159, 53] width 244 height 14
click at [166, 368] on div "No results found." at bounding box center [579, 587] width 1019 height 775
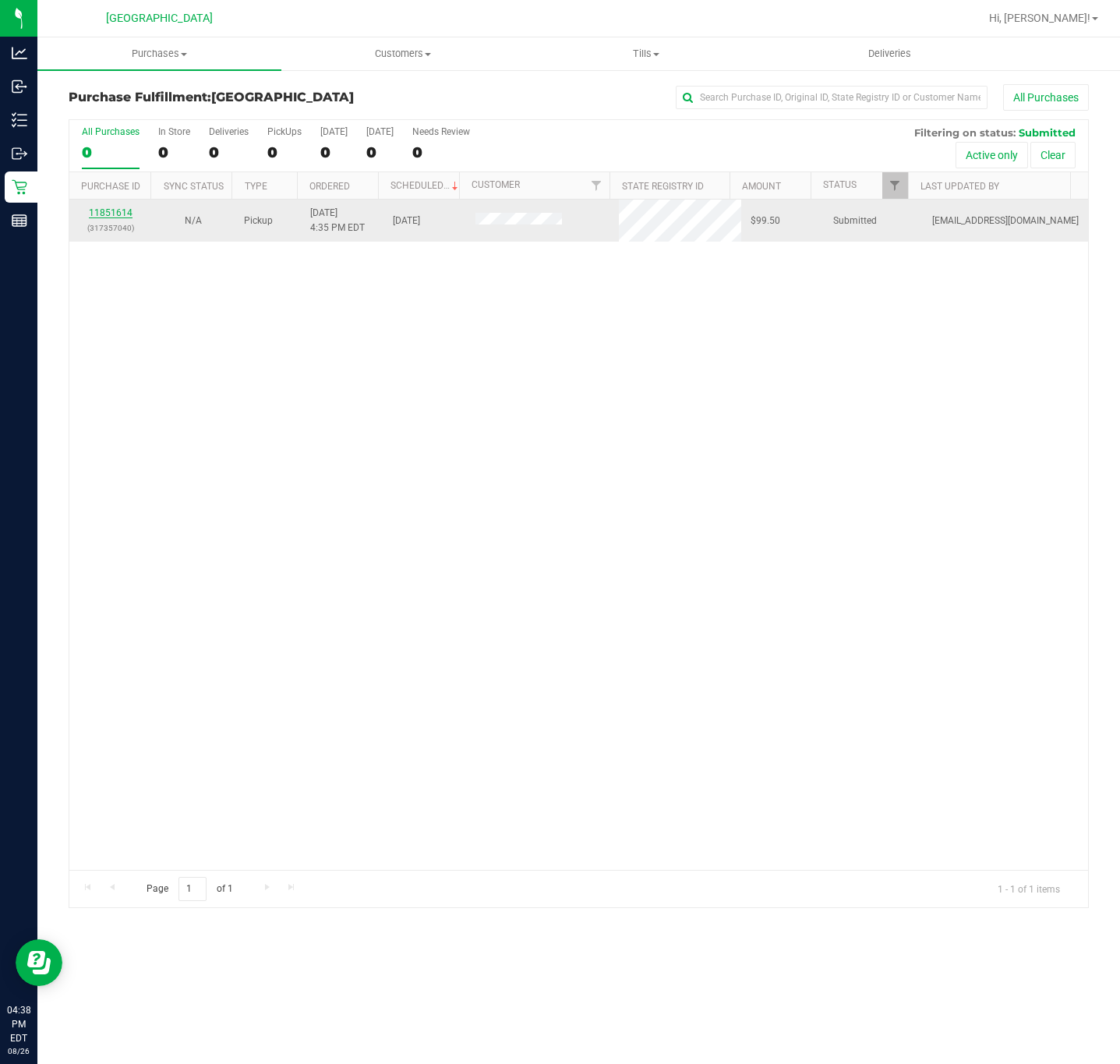
click at [117, 218] on link "11851614" at bounding box center [111, 213] width 44 height 11
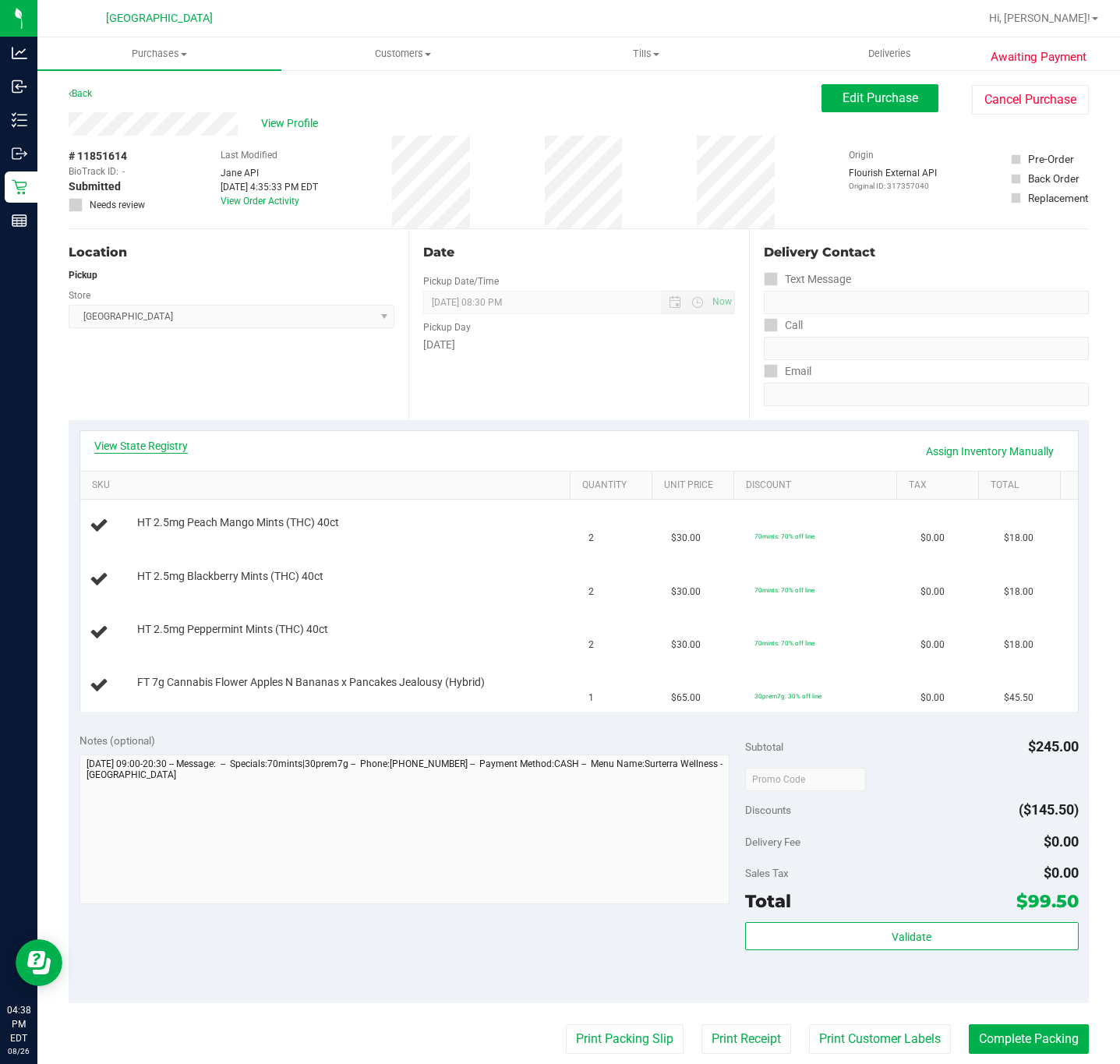
click at [174, 446] on link "View State Registry" at bounding box center [140, 445] width 94 height 16
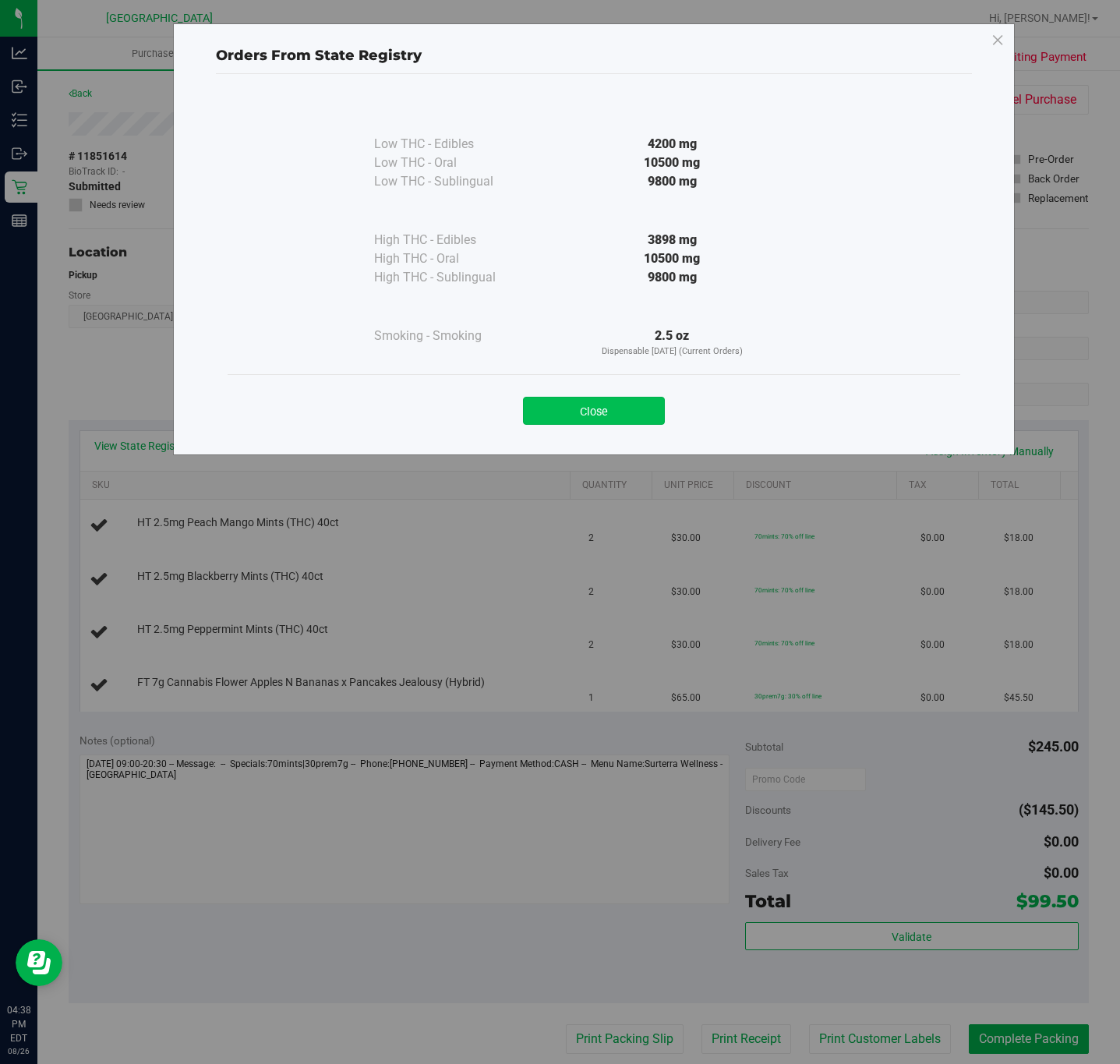
click at [563, 422] on button "Close" at bounding box center [594, 411] width 142 height 28
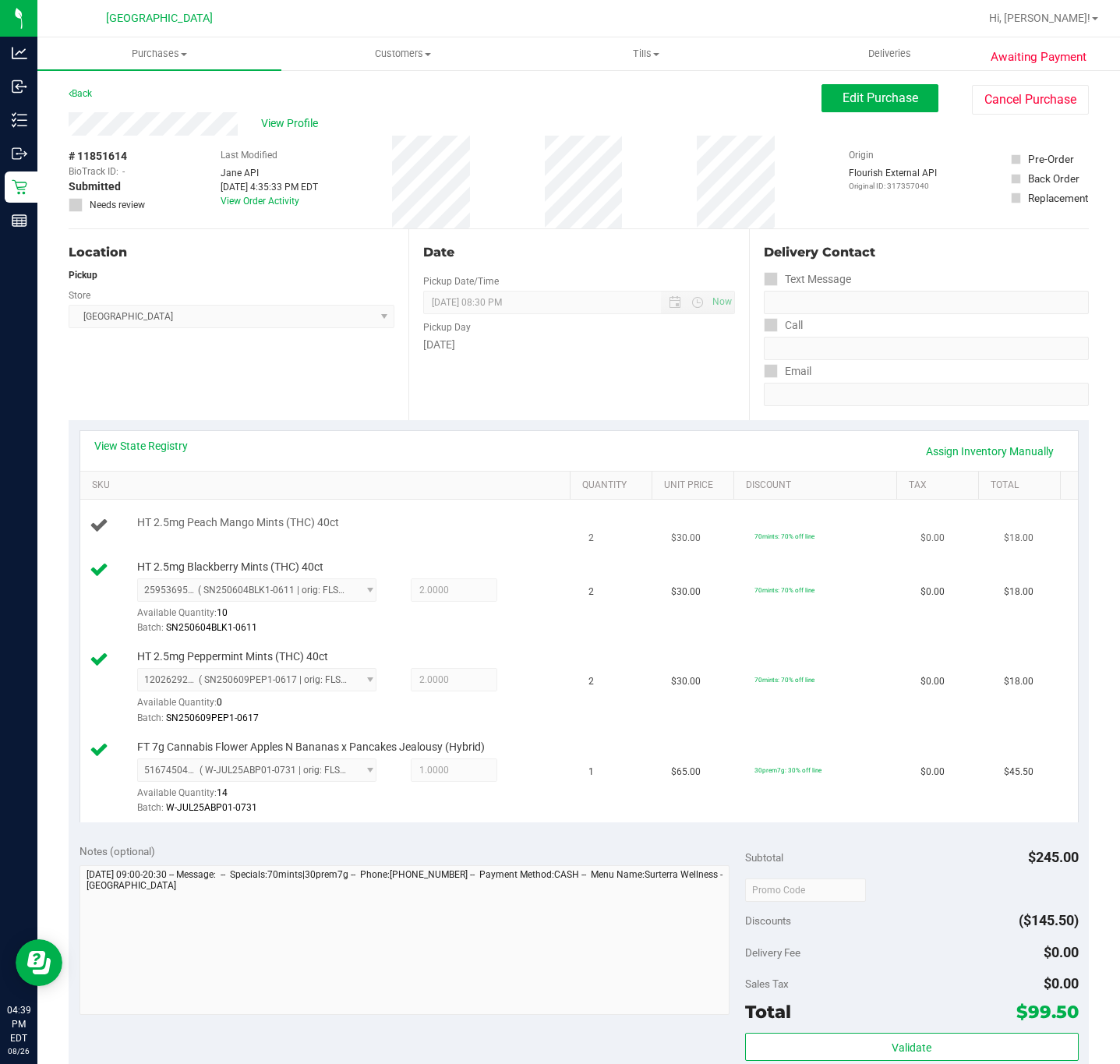
click at [256, 521] on span "HT 2.5mg Peach Mango Mints (THC) 40ct" at bounding box center [238, 522] width 202 height 15
click at [255, 521] on span "HT 2.5mg Peach Mango Mints (THC) 40ct" at bounding box center [238, 522] width 202 height 15
copy div "HT 2.5mg Peach Mango Mints (THC) 40ct"
click at [276, 363] on div "Location Pickup Store Deerfield Beach WC Select Store Bonita Springs WC Boynton…" at bounding box center [239, 324] width 340 height 190
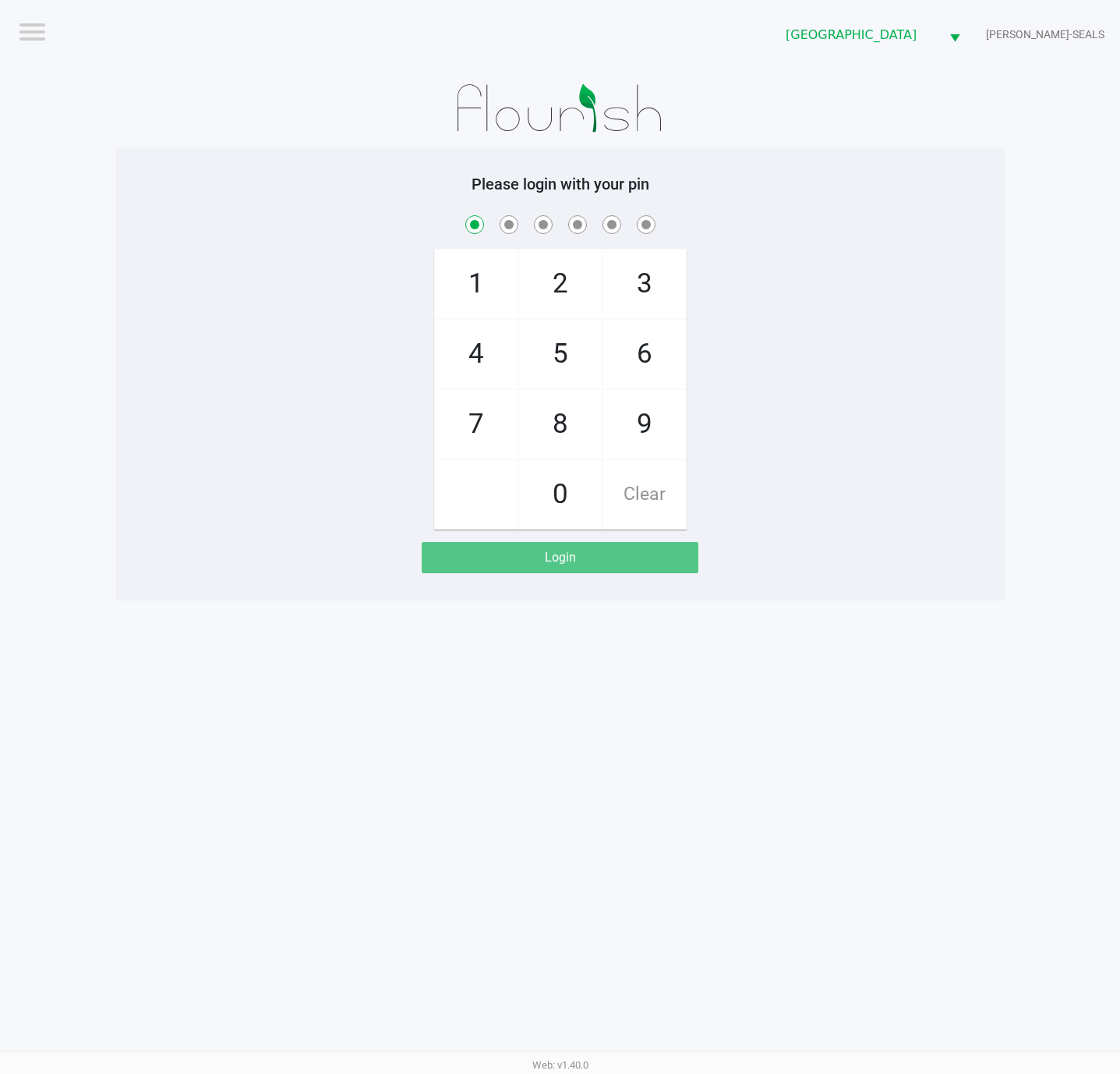
checkbox input "true"
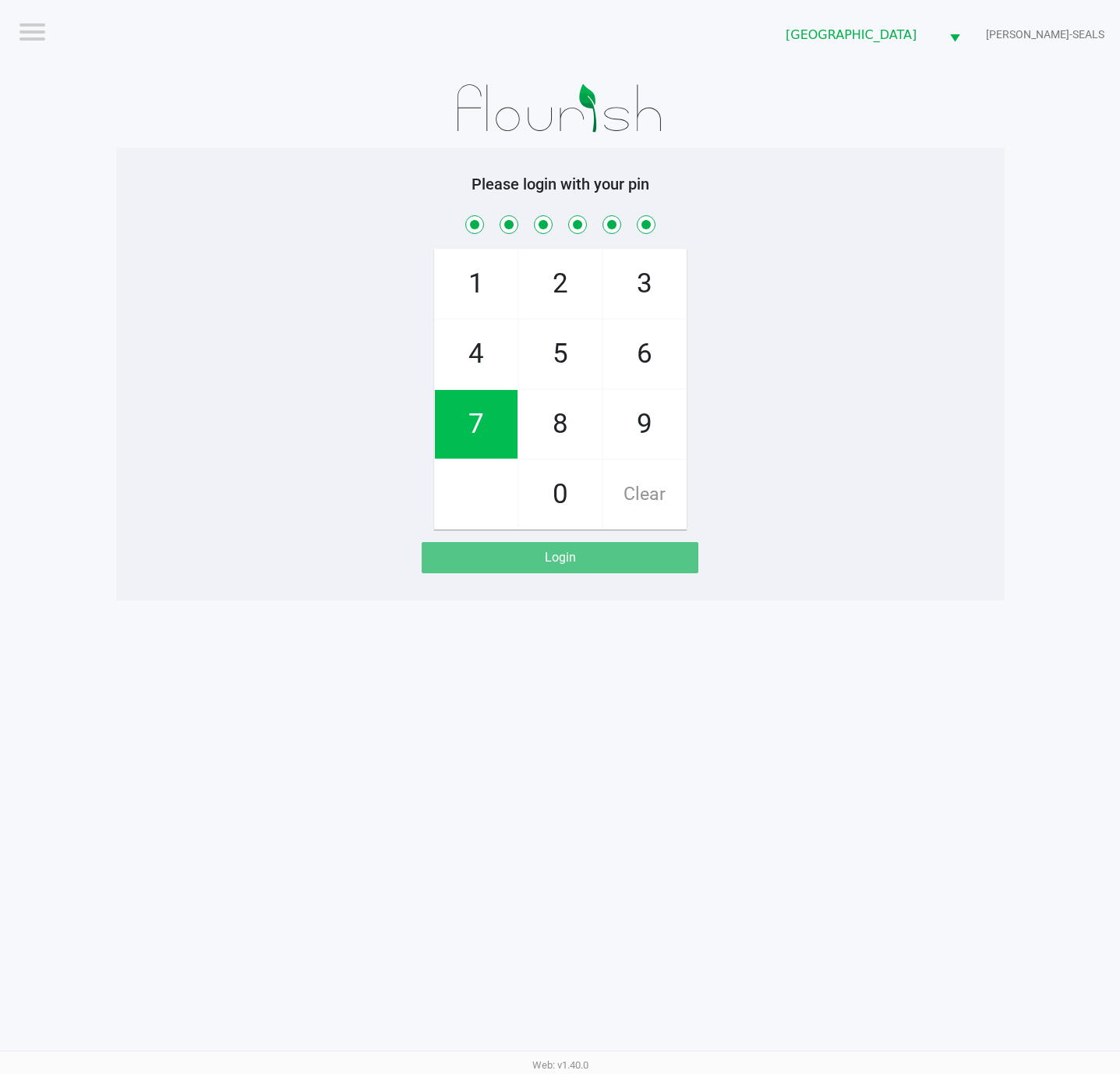
checkbox input "true"
